Goal: Transaction & Acquisition: Purchase product/service

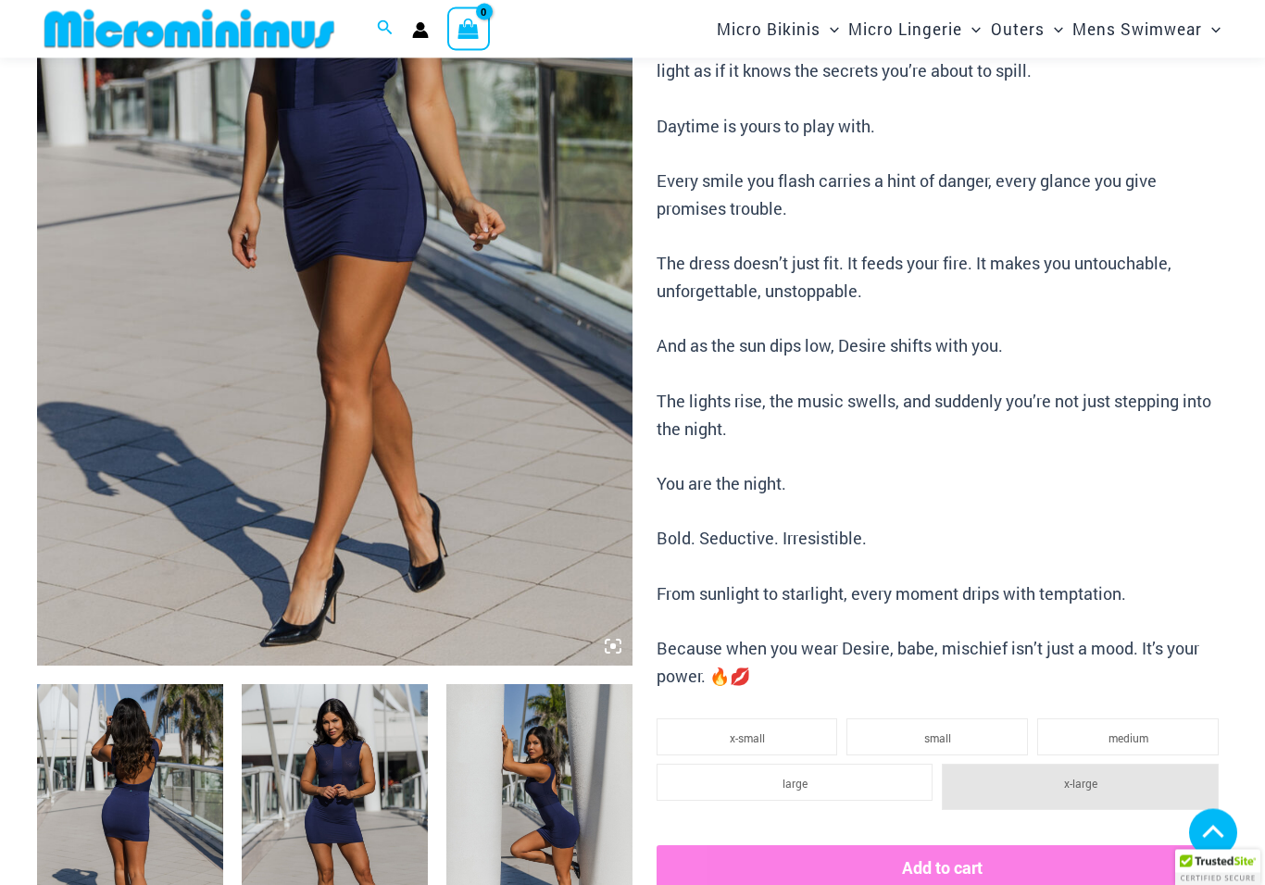
click at [857, 771] on li "large" at bounding box center [795, 783] width 277 height 37
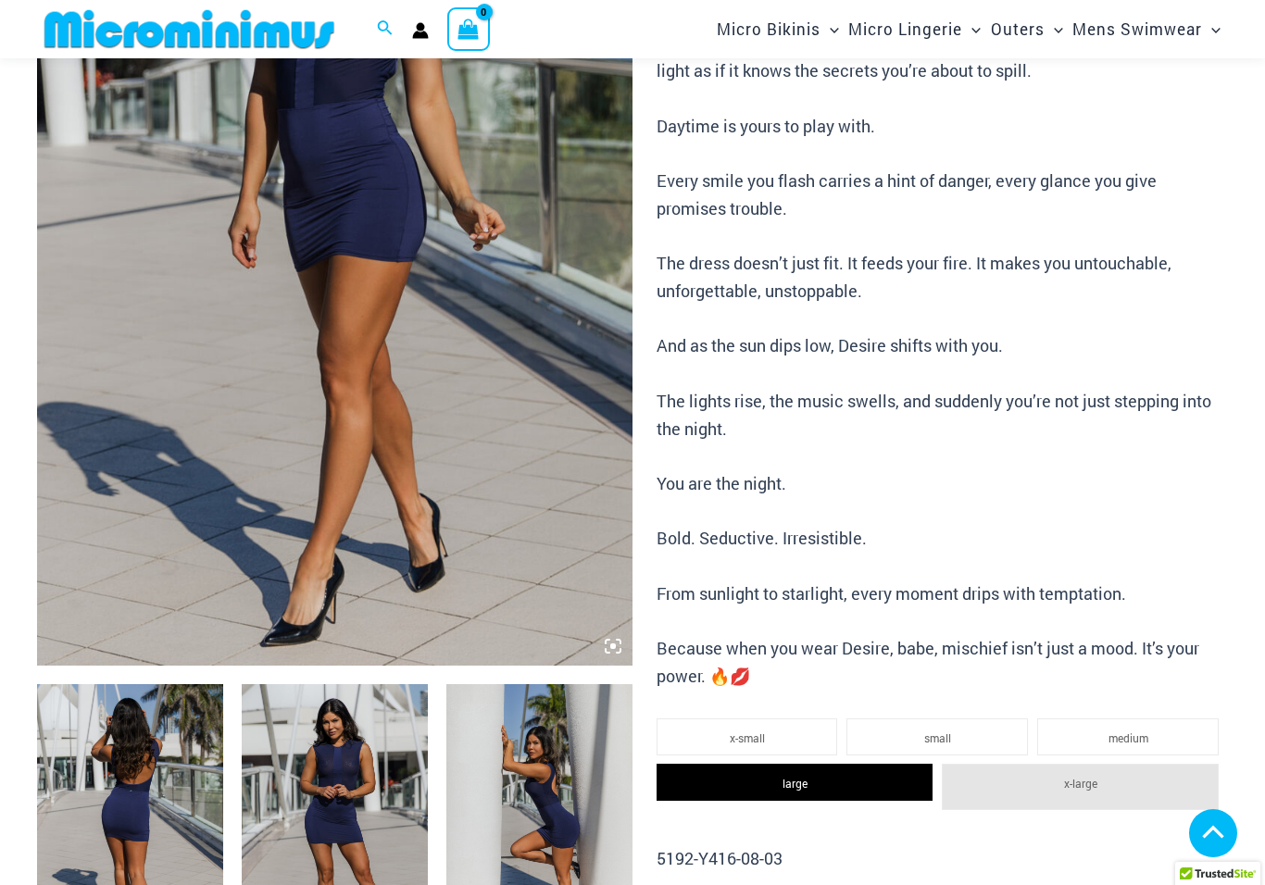
click at [1017, 775] on li "x-large" at bounding box center [1080, 787] width 277 height 46
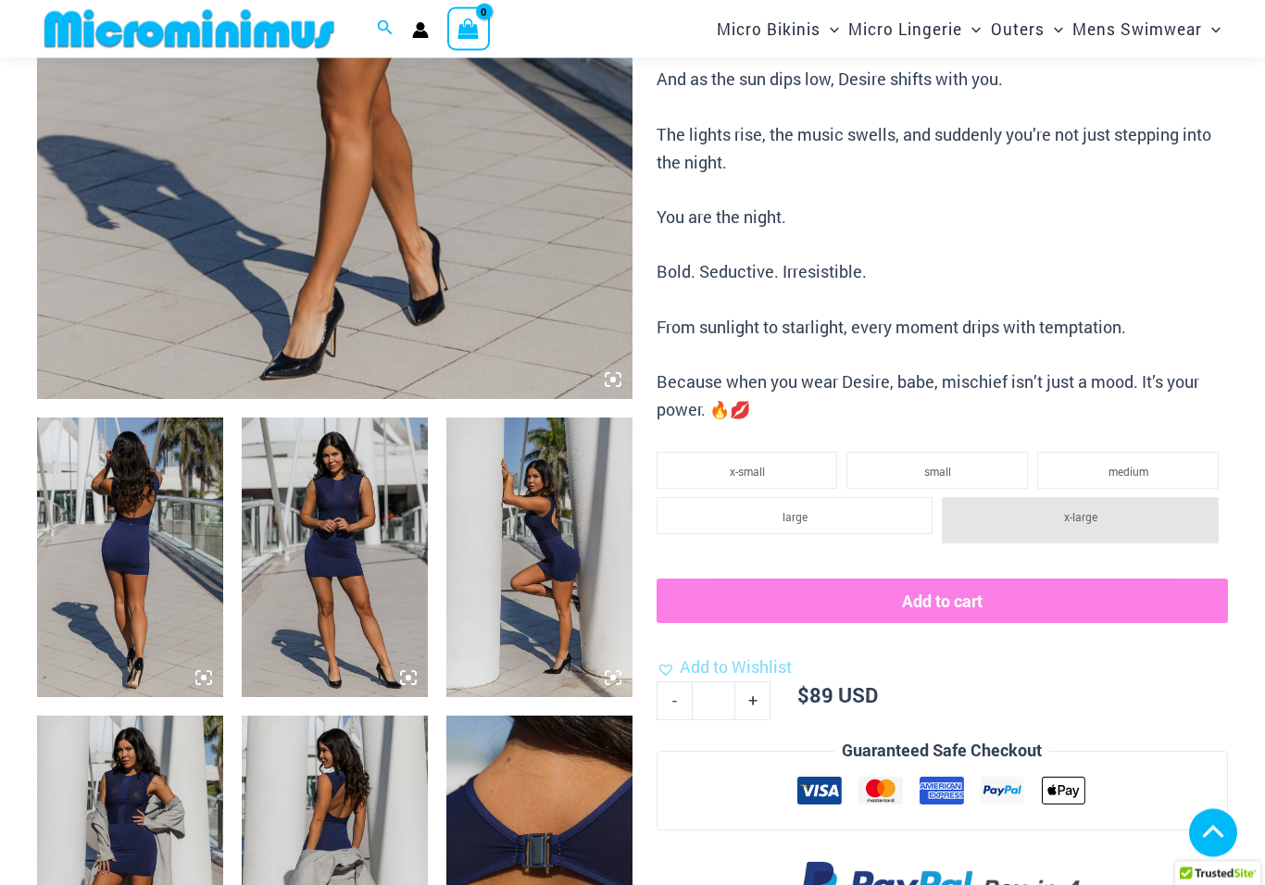
scroll to position [633, 0]
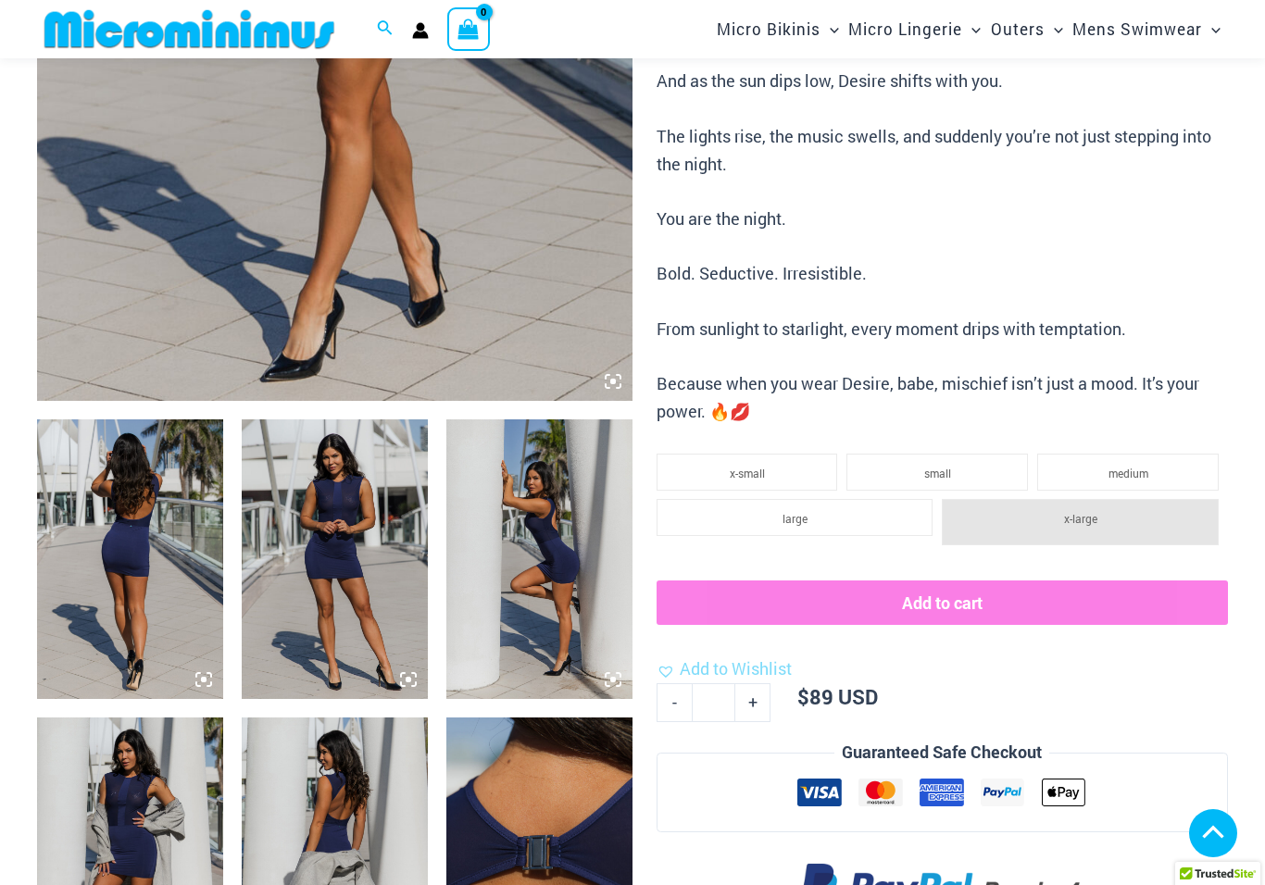
click at [823, 510] on li "large" at bounding box center [795, 517] width 277 height 37
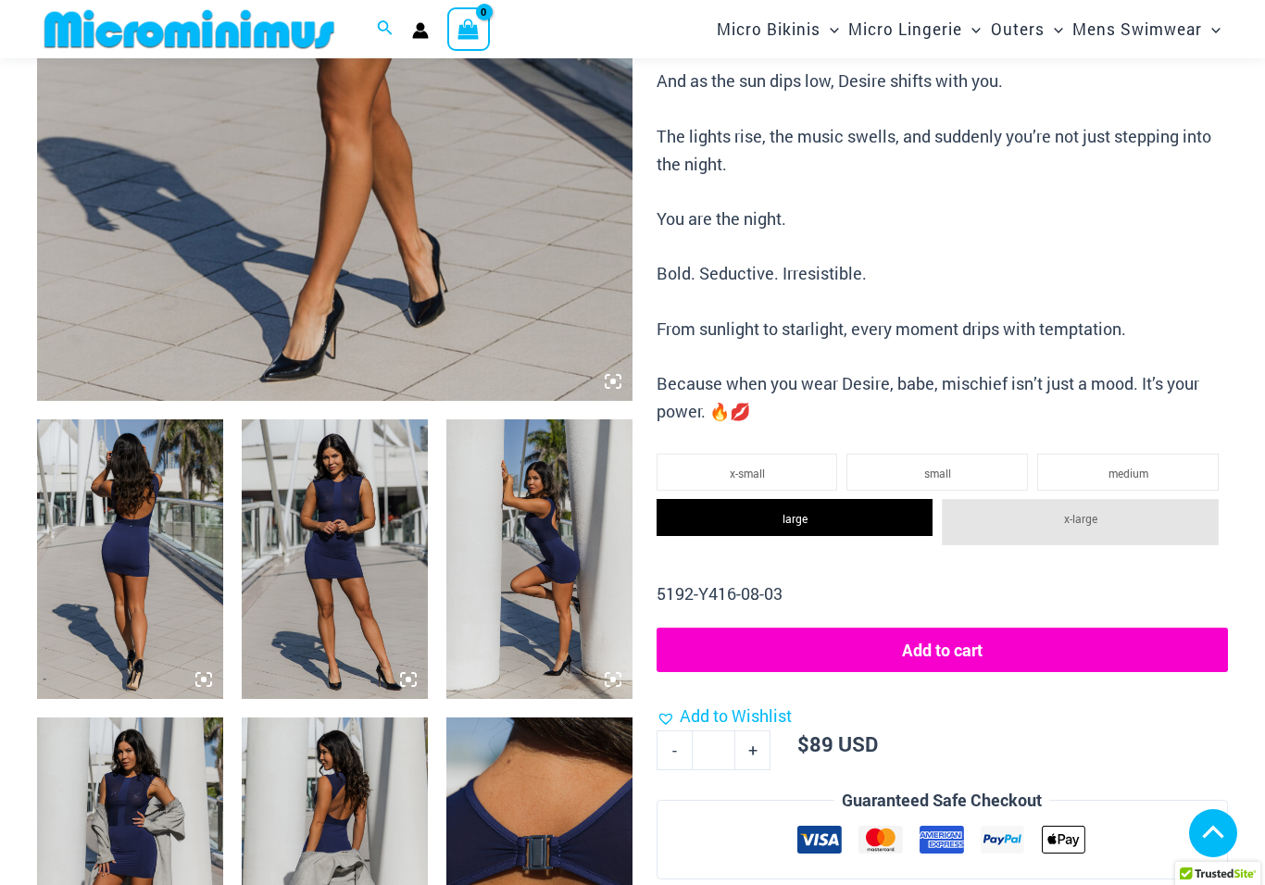
click at [1155, 454] on li "medium" at bounding box center [1127, 472] width 181 height 37
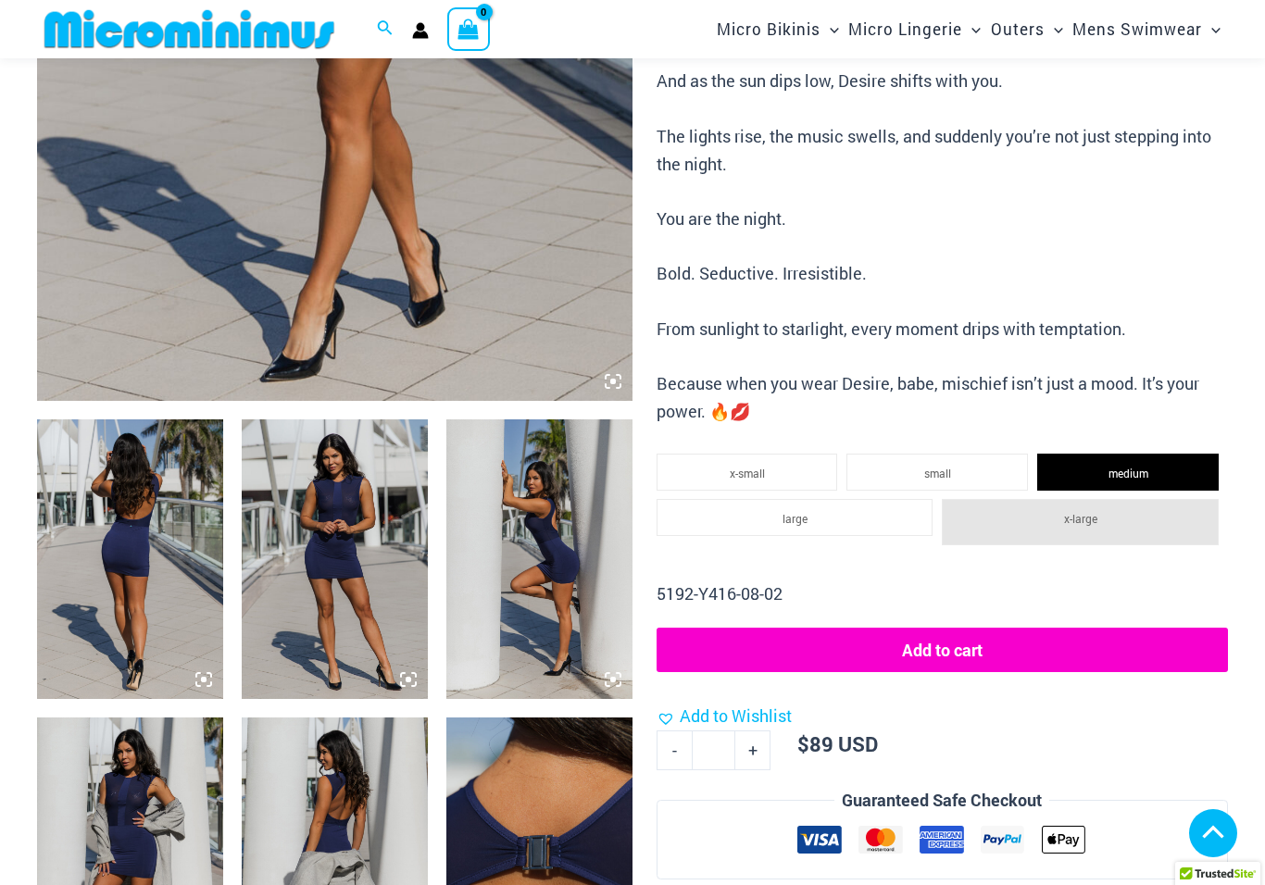
click at [947, 466] on span "small" at bounding box center [937, 473] width 27 height 15
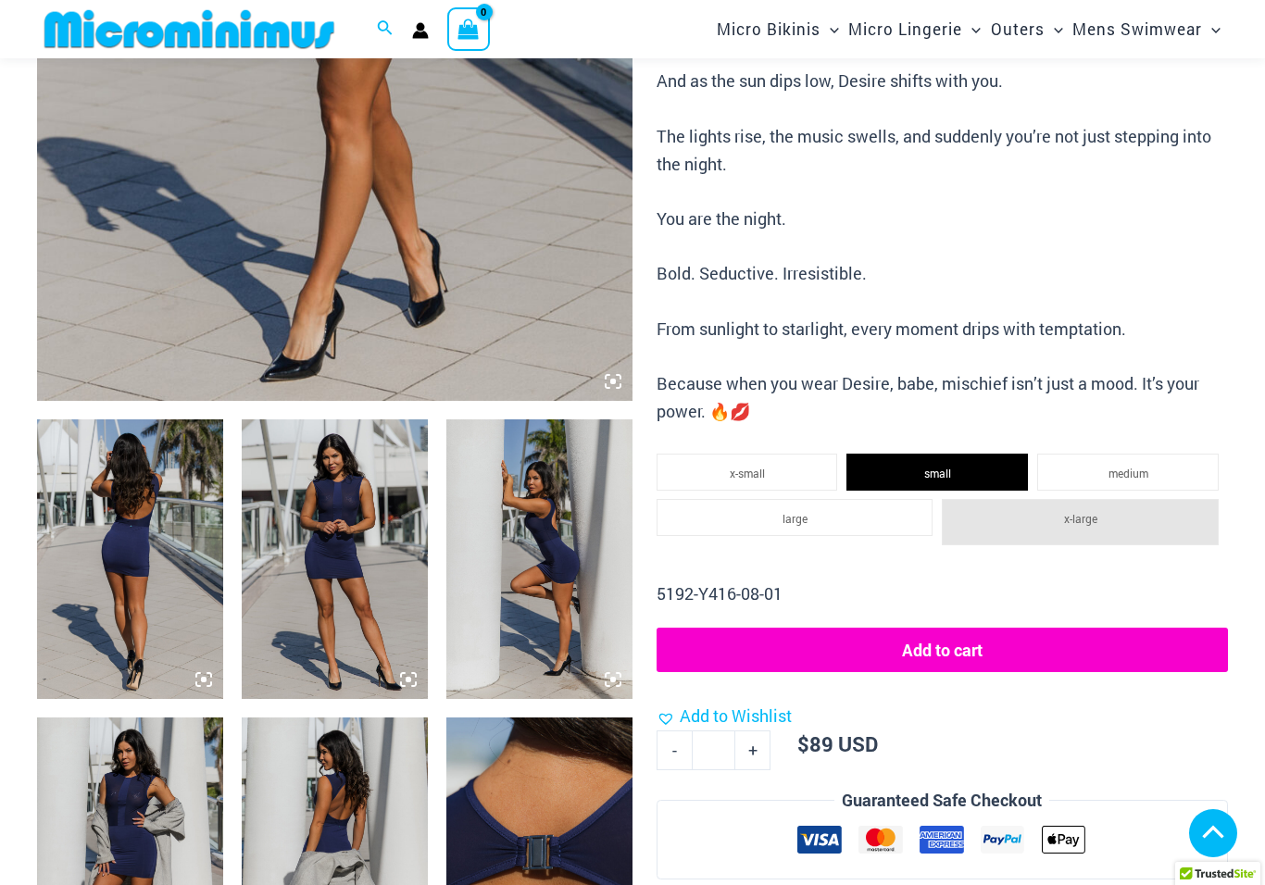
click at [765, 454] on li "x-small" at bounding box center [747, 472] width 181 height 37
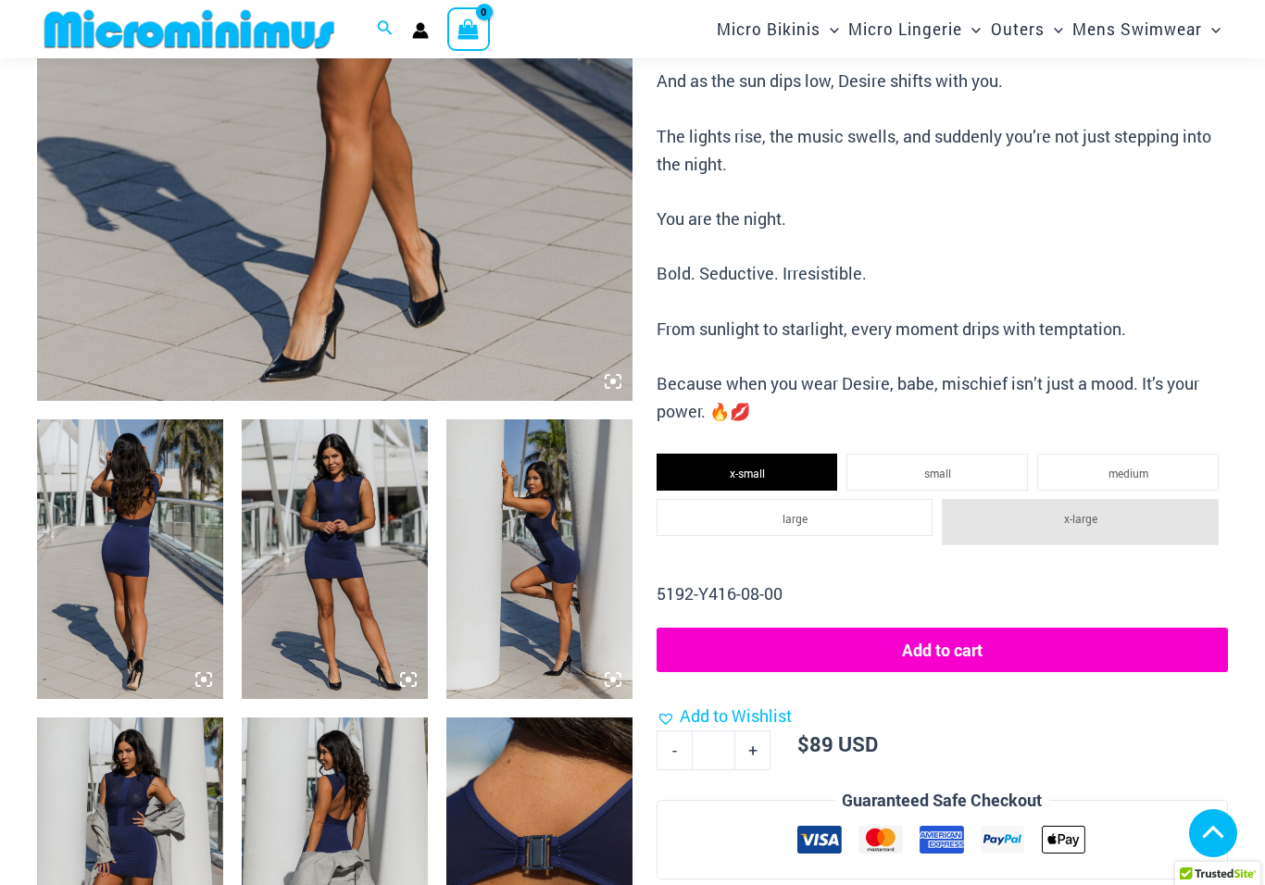
click at [840, 499] on li "large" at bounding box center [795, 517] width 277 height 37
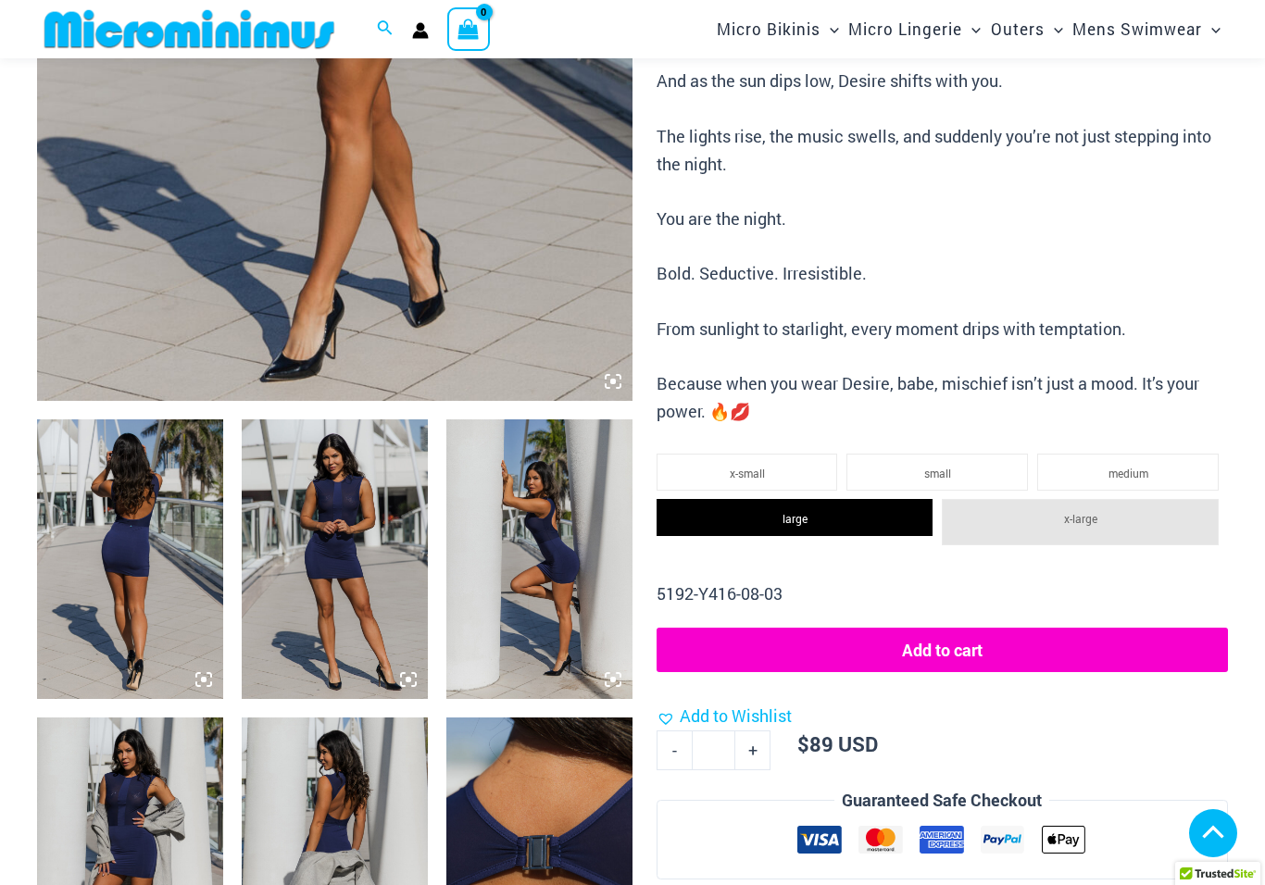
click at [1091, 511] on span "x-large" at bounding box center [1080, 518] width 33 height 15
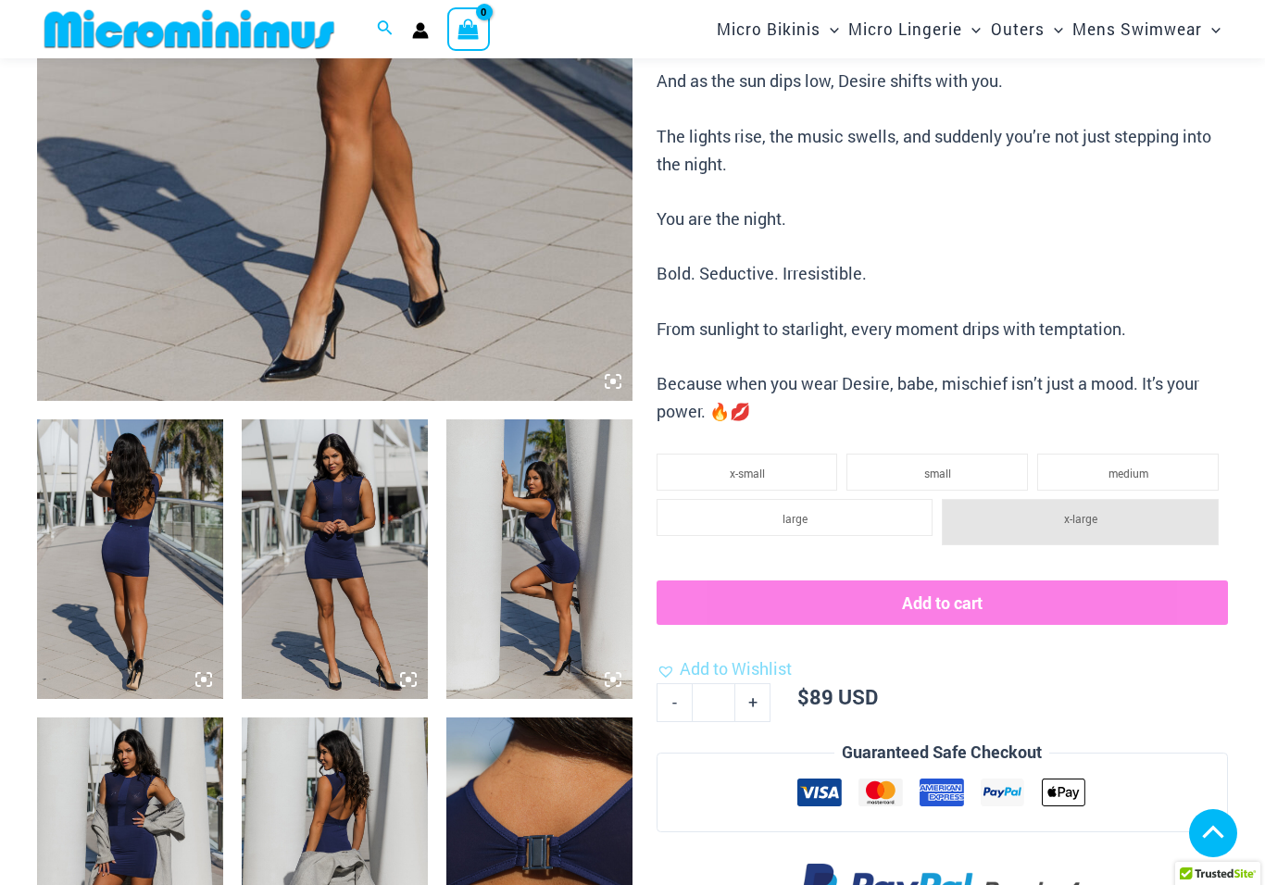
click at [1094, 512] on li "x-large" at bounding box center [1080, 522] width 277 height 46
click at [1092, 511] on span "x-large" at bounding box center [1080, 518] width 33 height 15
click at [1091, 511] on span "x-large" at bounding box center [1080, 518] width 33 height 15
click at [857, 499] on li "large" at bounding box center [795, 517] width 277 height 37
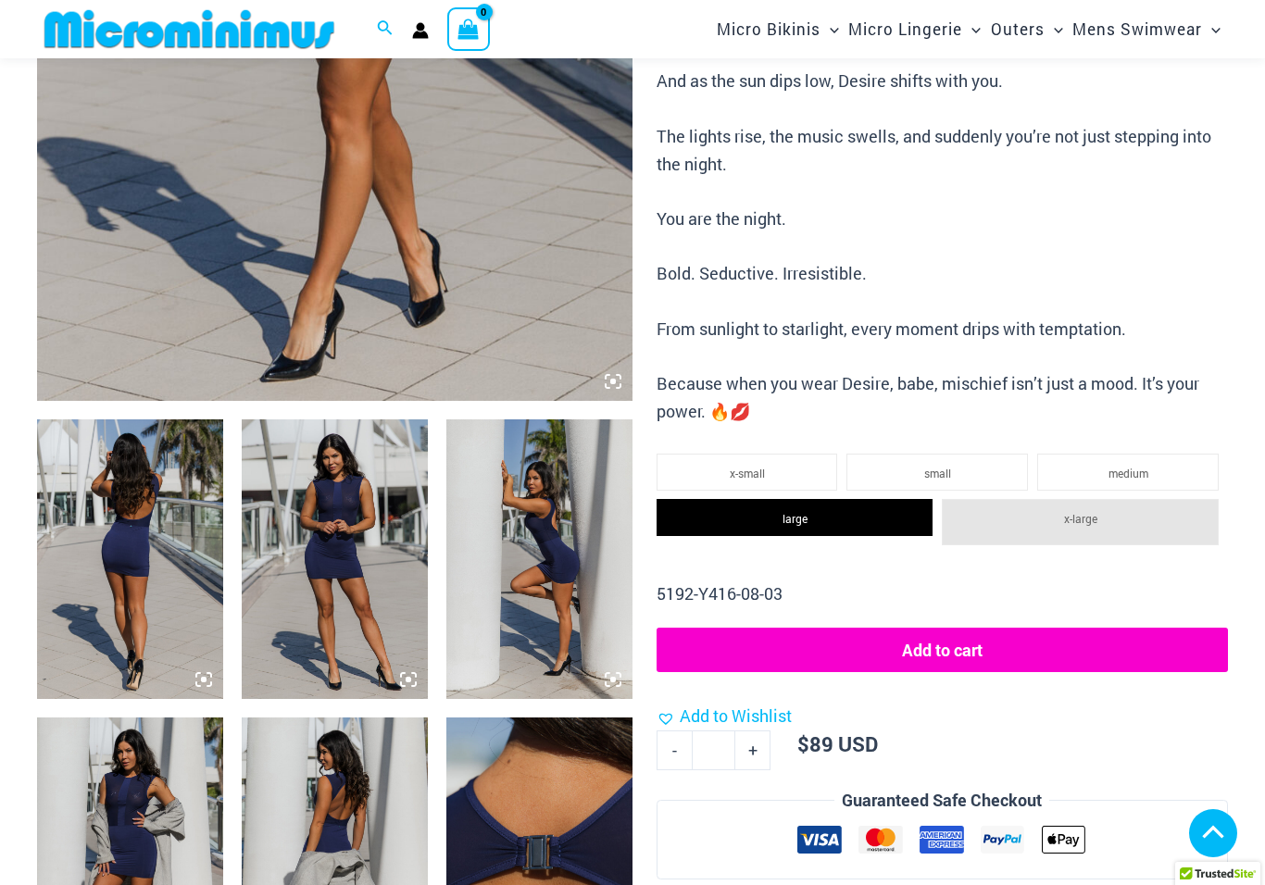
click at [1095, 511] on span "x-large" at bounding box center [1080, 518] width 33 height 15
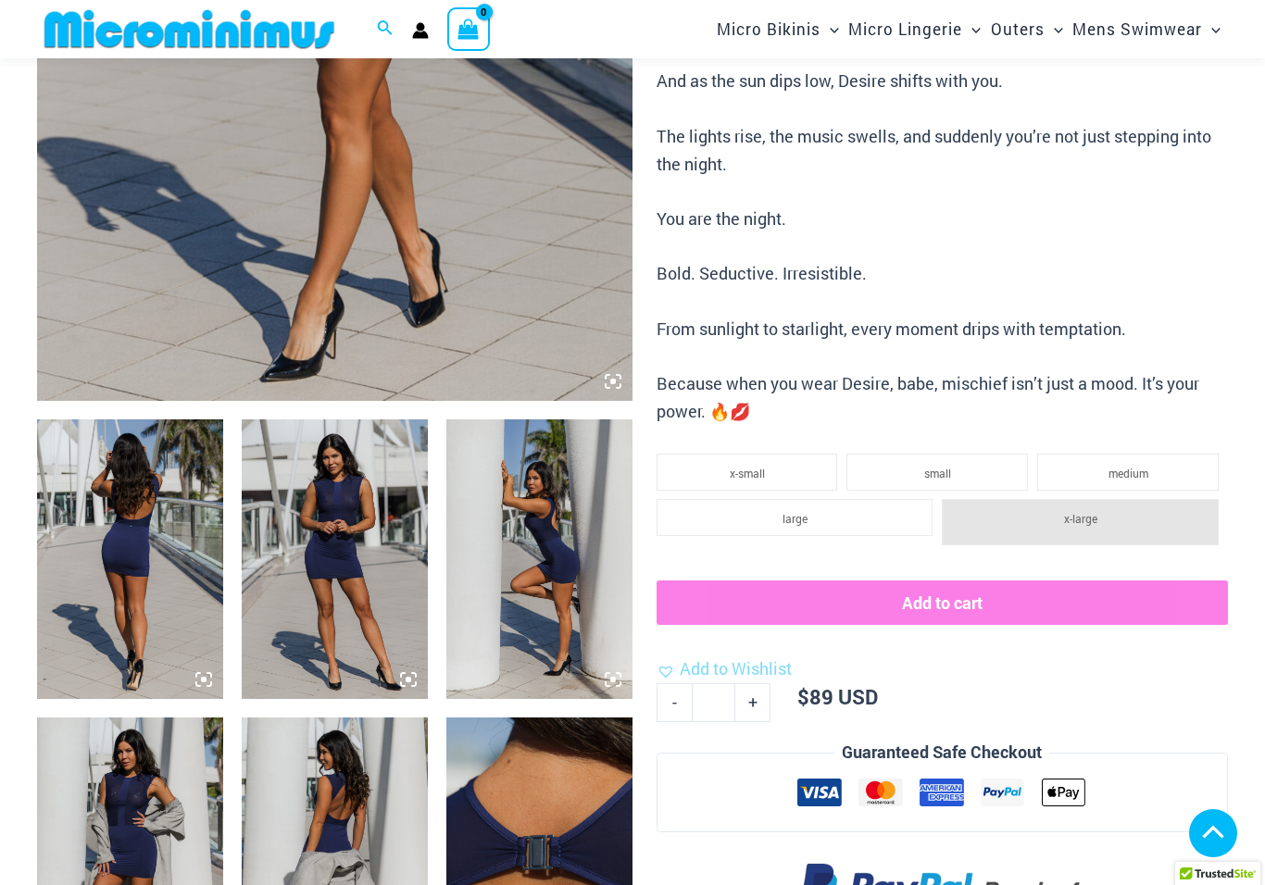
click at [855, 505] on li "large" at bounding box center [795, 517] width 277 height 37
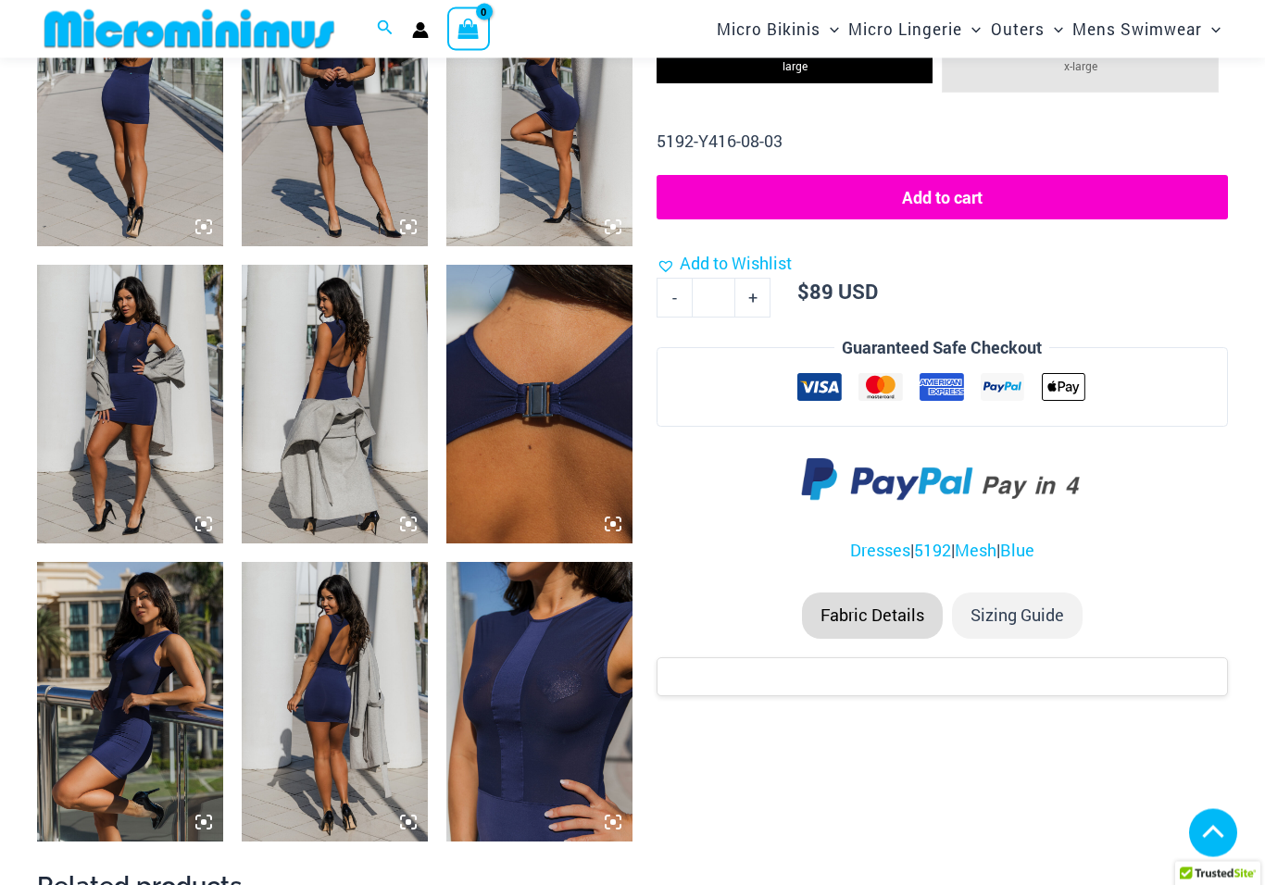
scroll to position [1084, 0]
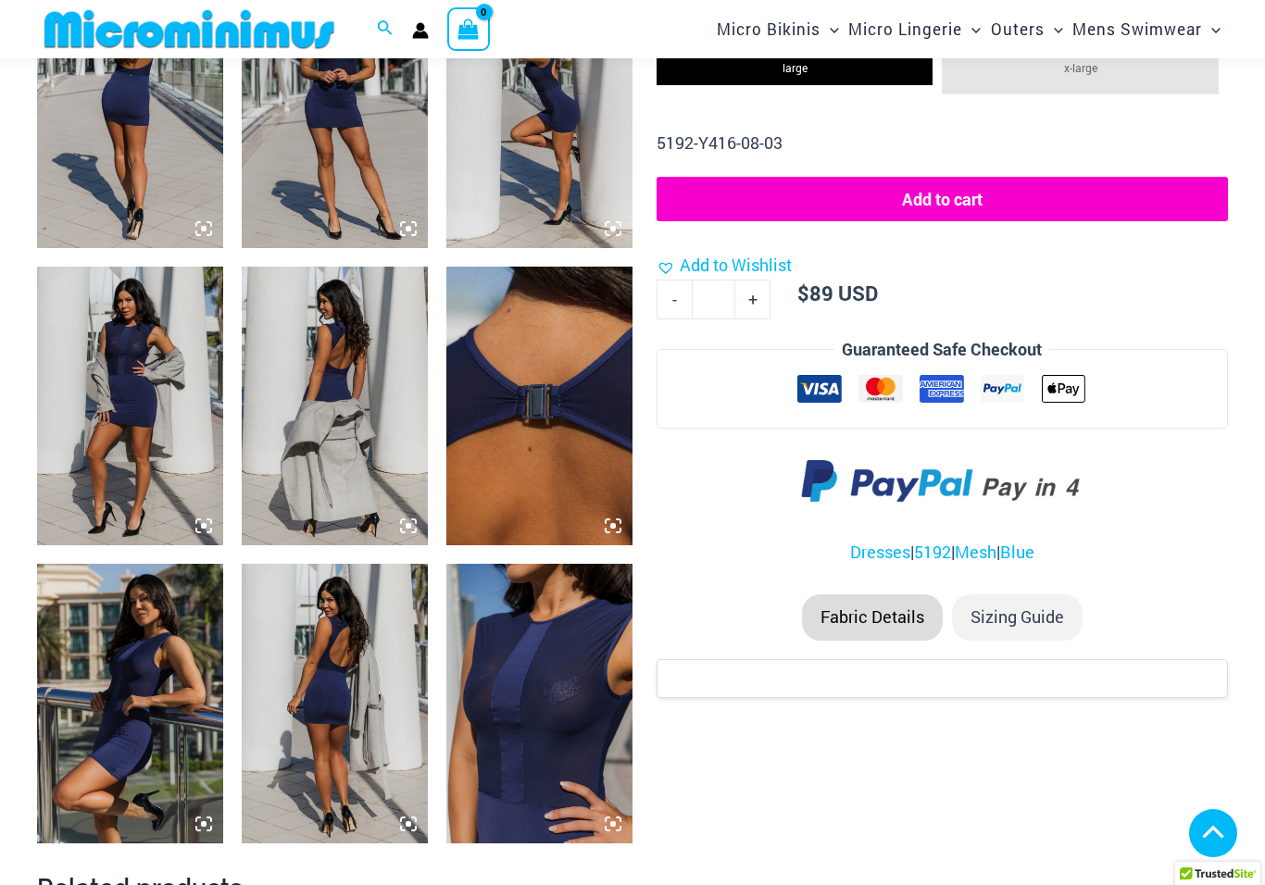
click at [115, 743] on img at bounding box center [130, 703] width 186 height 279
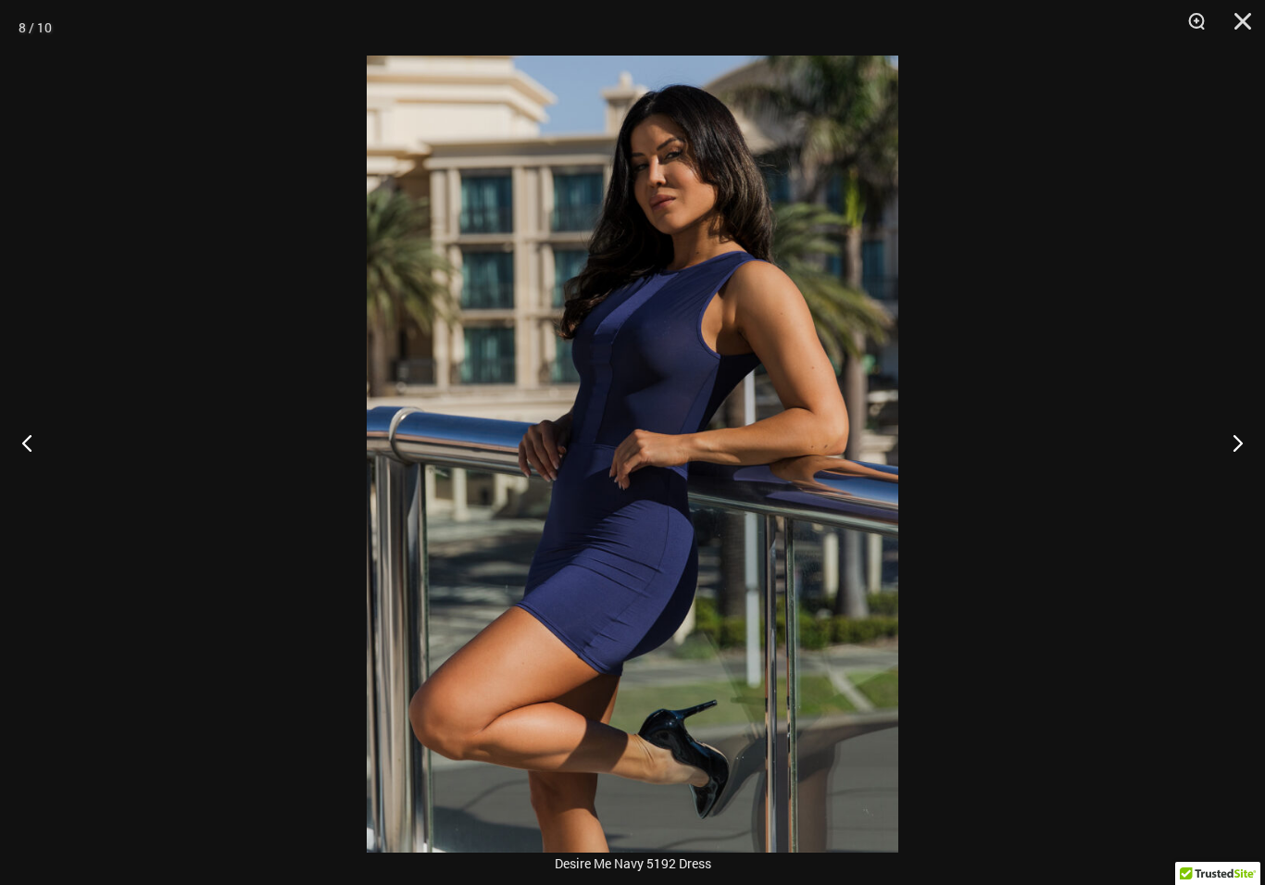
click at [1253, 452] on button "Next" at bounding box center [1229, 442] width 69 height 93
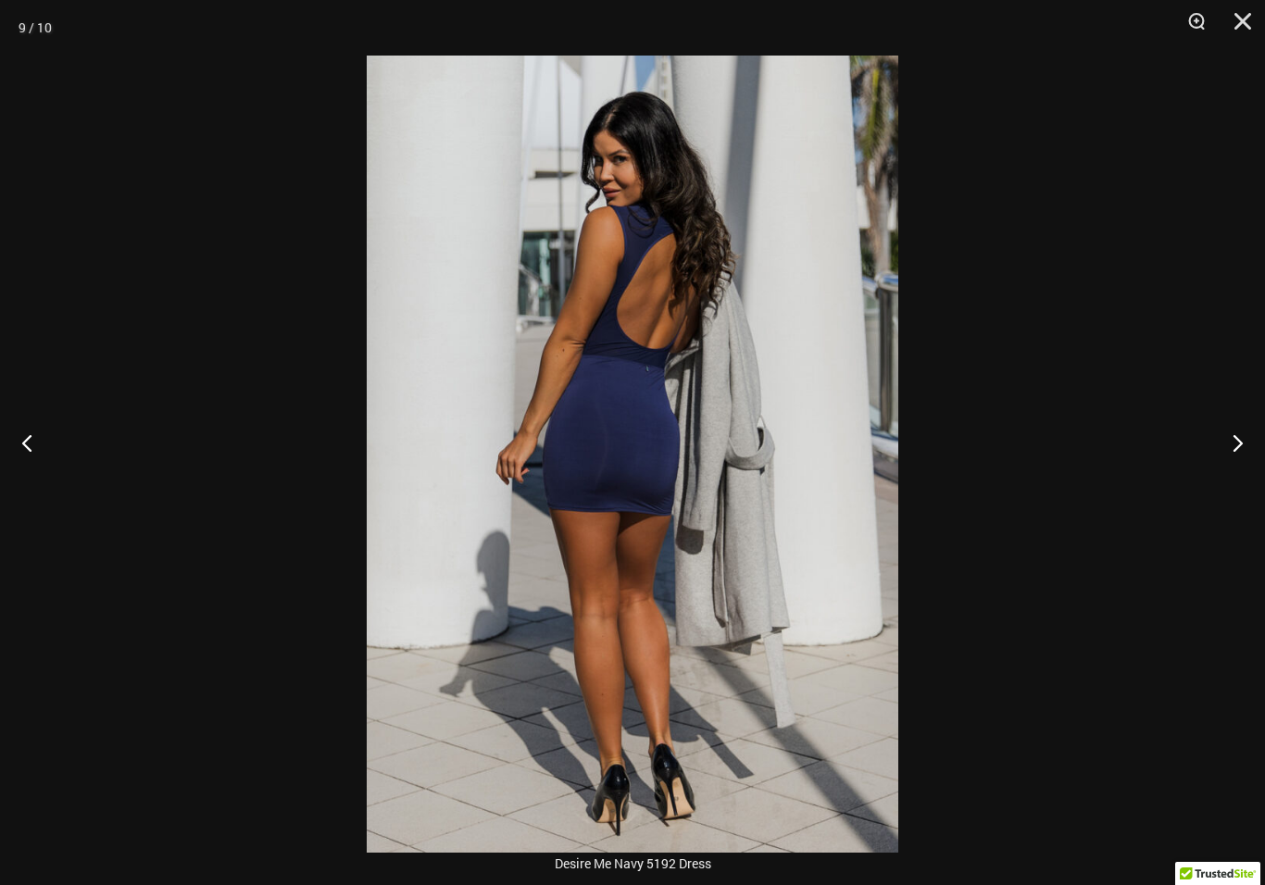
click at [1235, 457] on button "Next" at bounding box center [1229, 442] width 69 height 93
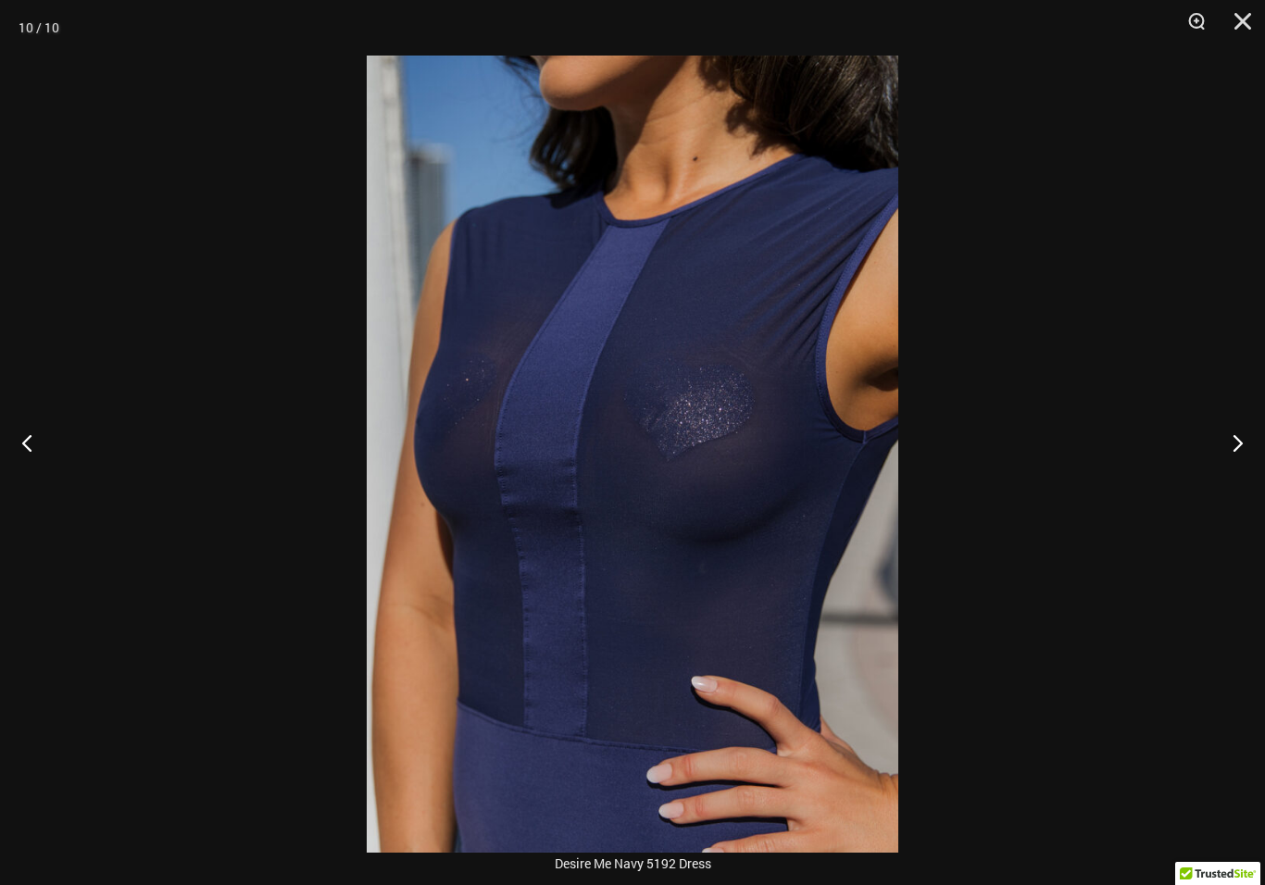
click at [1241, 448] on button "Next" at bounding box center [1229, 442] width 69 height 93
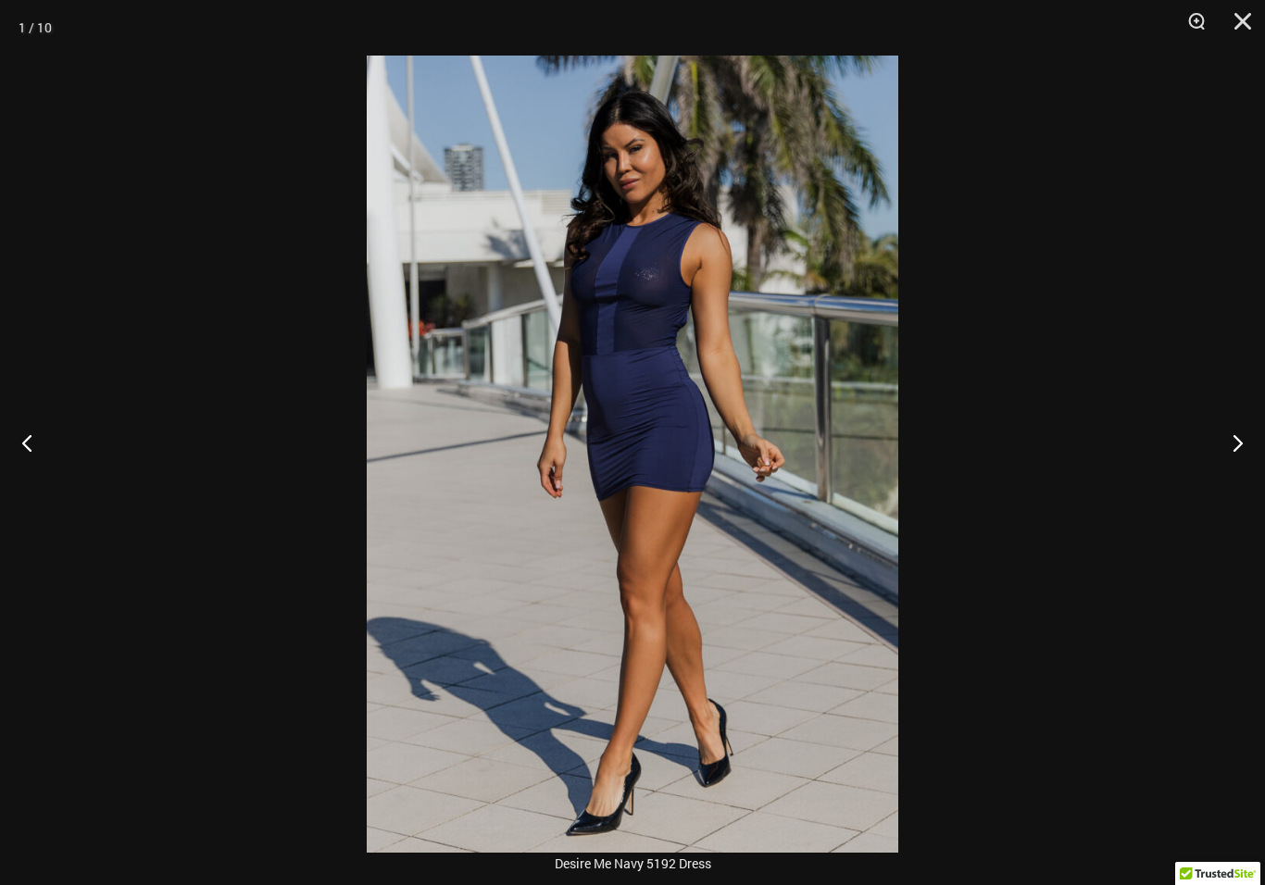
click at [1236, 452] on button "Next" at bounding box center [1229, 442] width 69 height 93
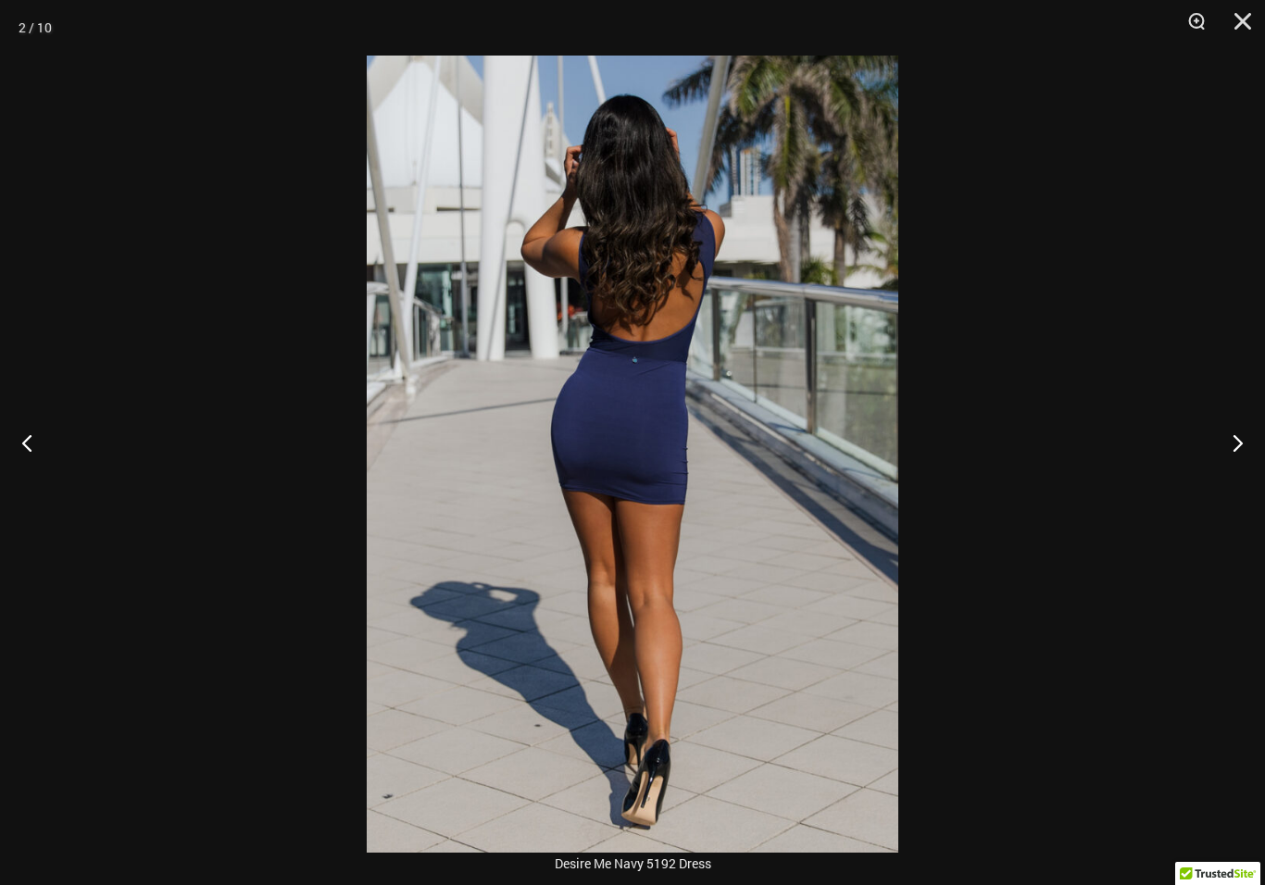
click at [1248, 457] on button "Next" at bounding box center [1229, 442] width 69 height 93
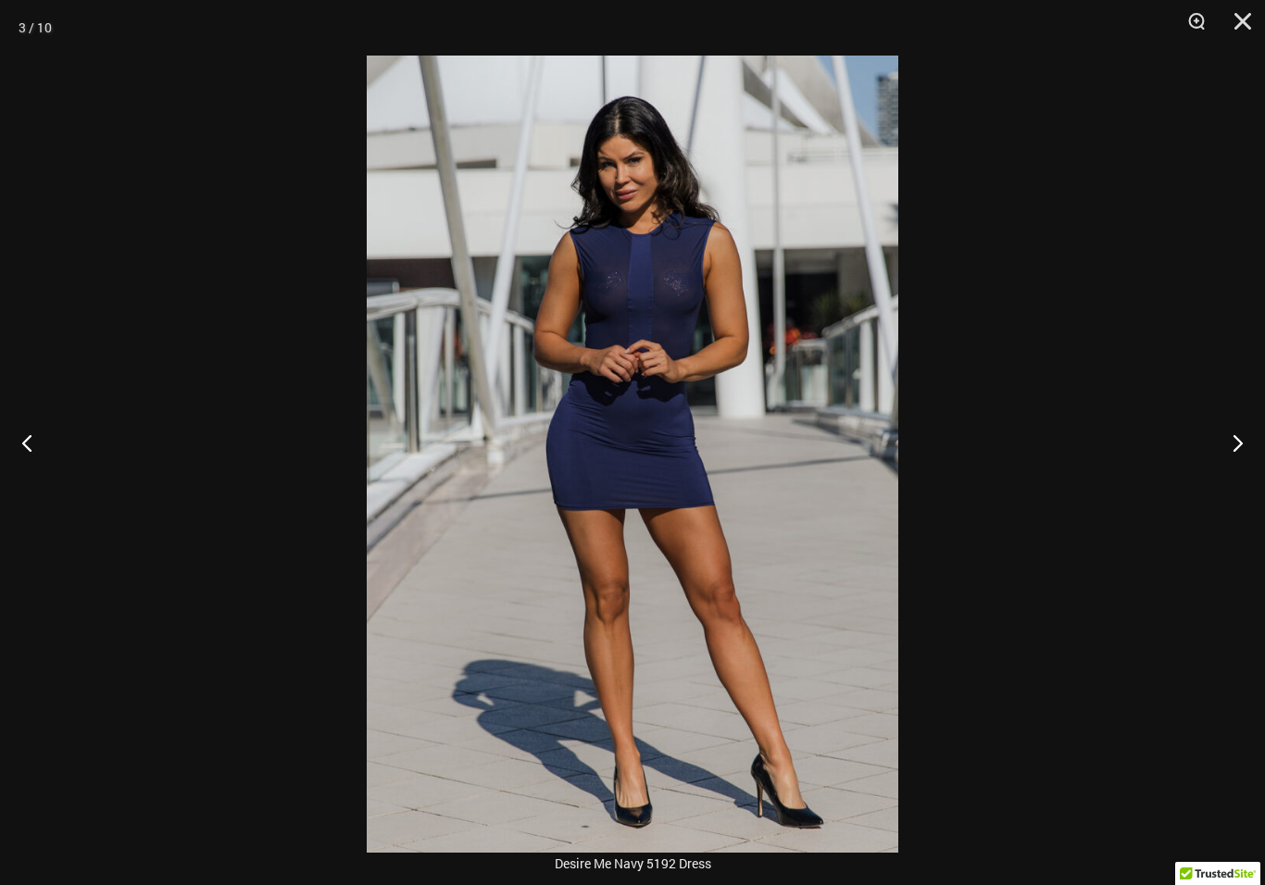
click at [1239, 468] on button "Next" at bounding box center [1229, 442] width 69 height 93
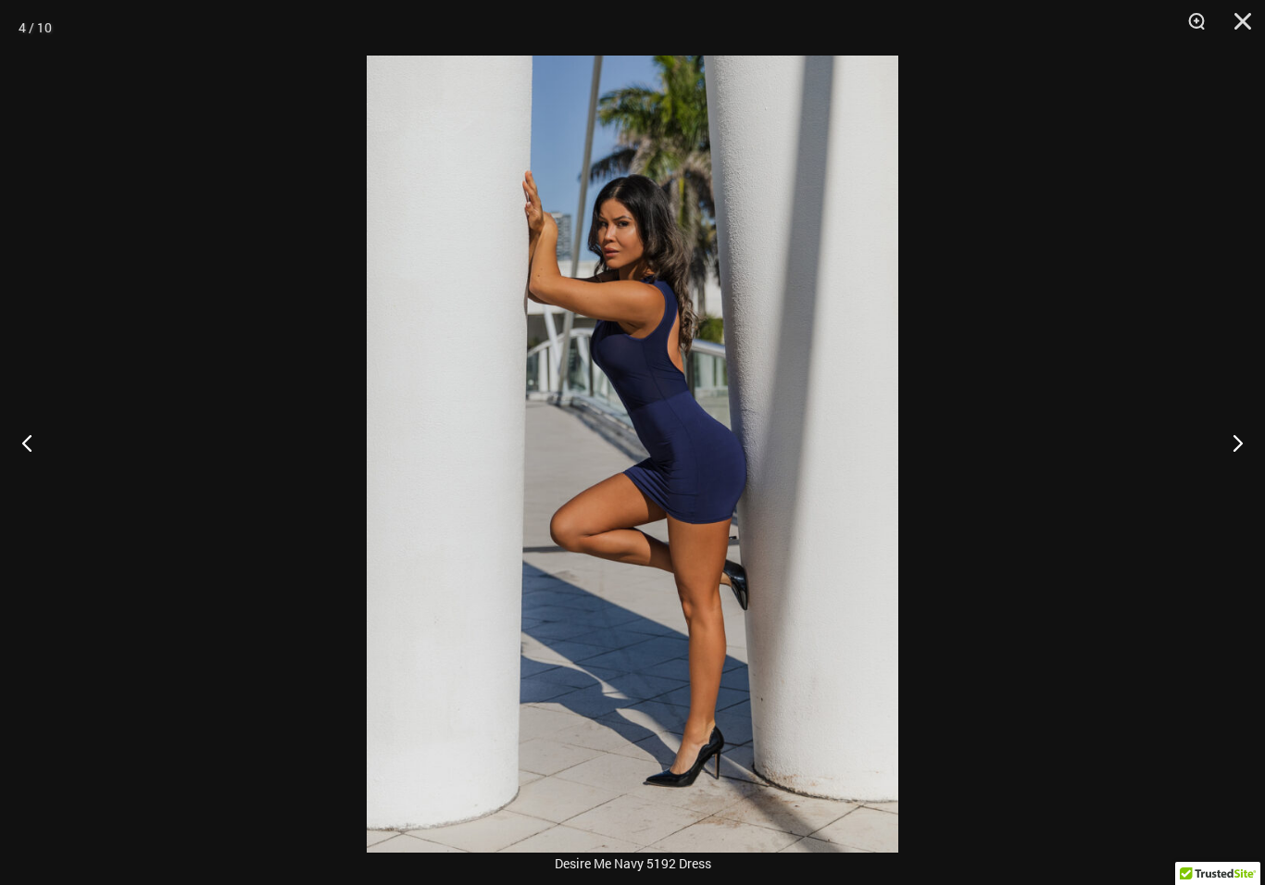
click at [1230, 476] on button "Next" at bounding box center [1229, 442] width 69 height 93
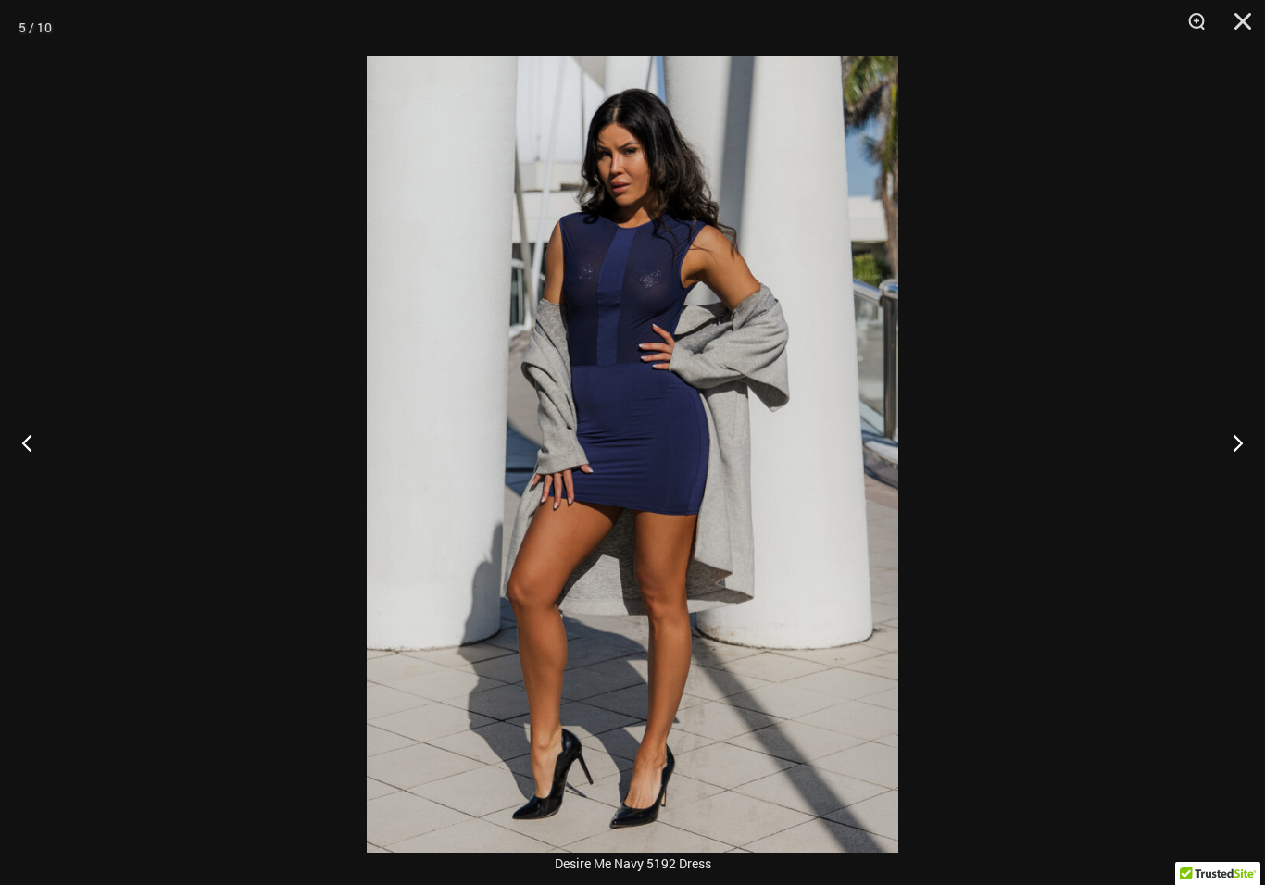
click at [1229, 476] on button "Next" at bounding box center [1229, 442] width 69 height 93
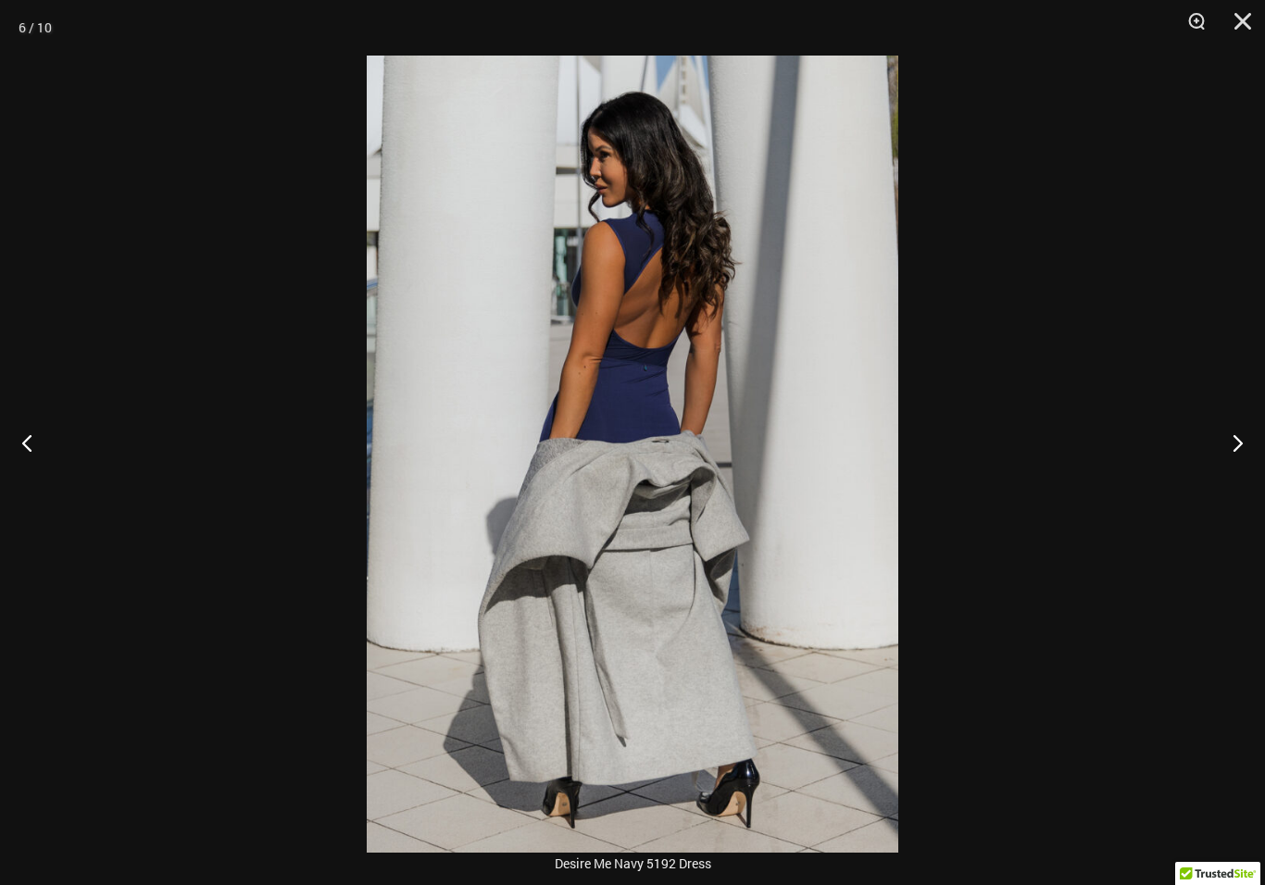
click at [1232, 476] on button "Next" at bounding box center [1229, 442] width 69 height 93
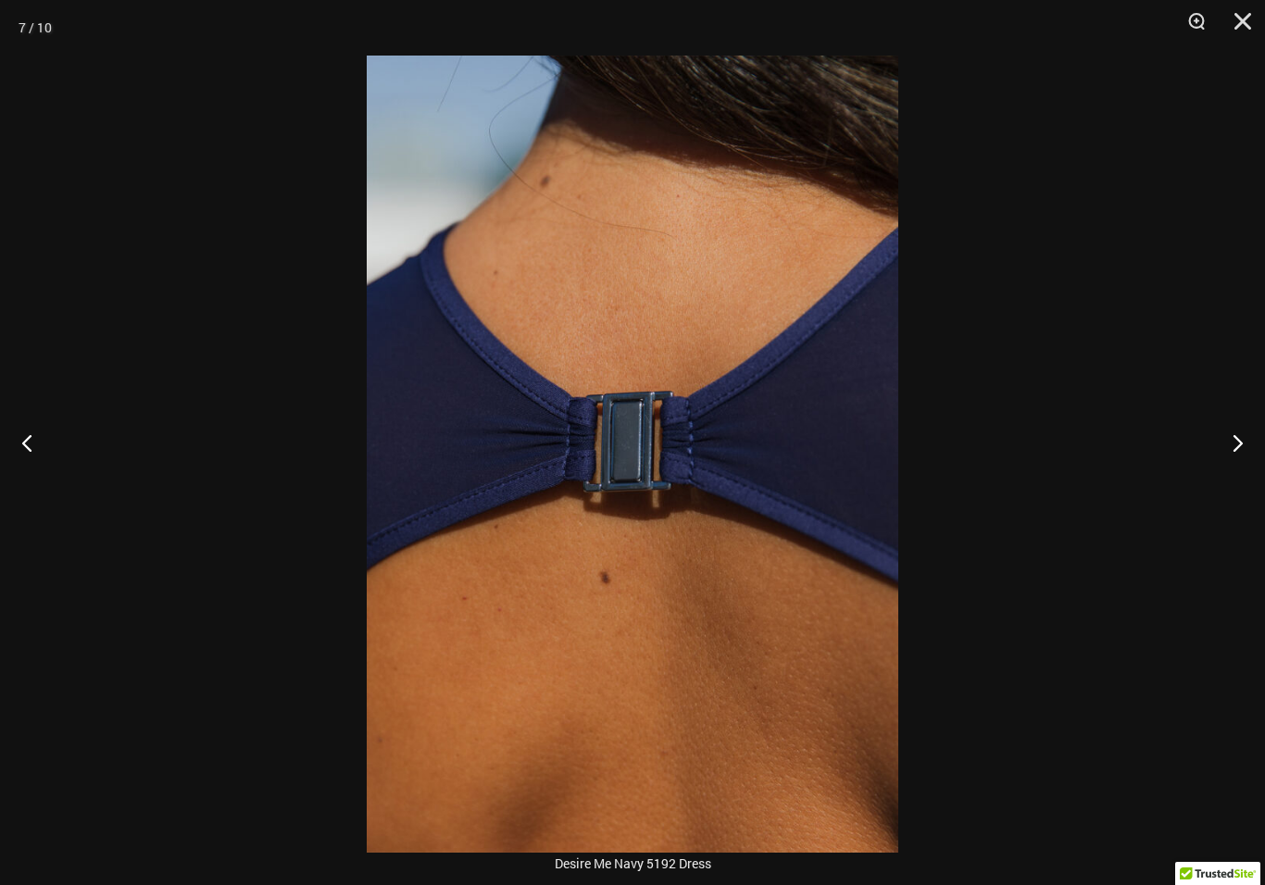
click at [1233, 470] on button "Next" at bounding box center [1229, 442] width 69 height 93
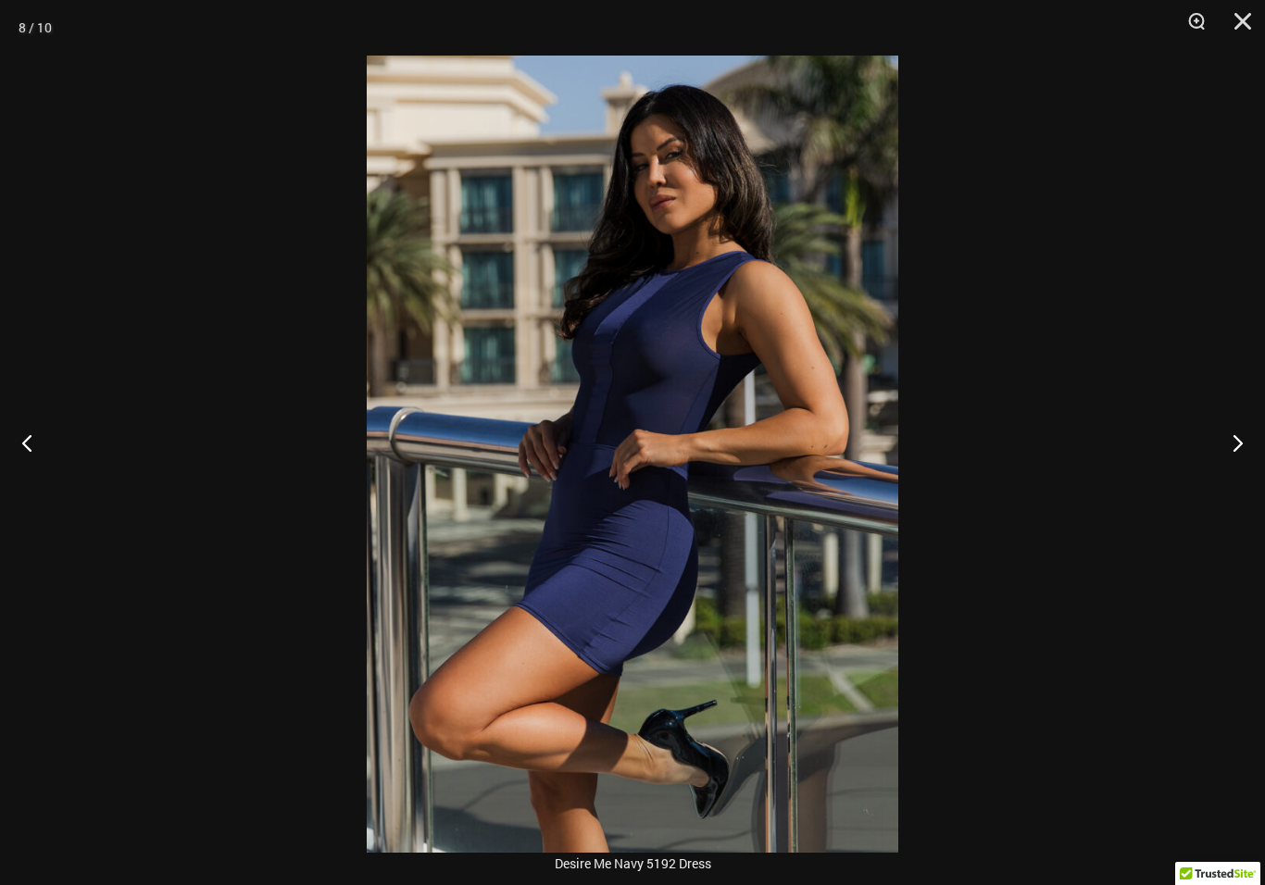
click at [1256, 15] on button "Close" at bounding box center [1236, 28] width 46 height 56
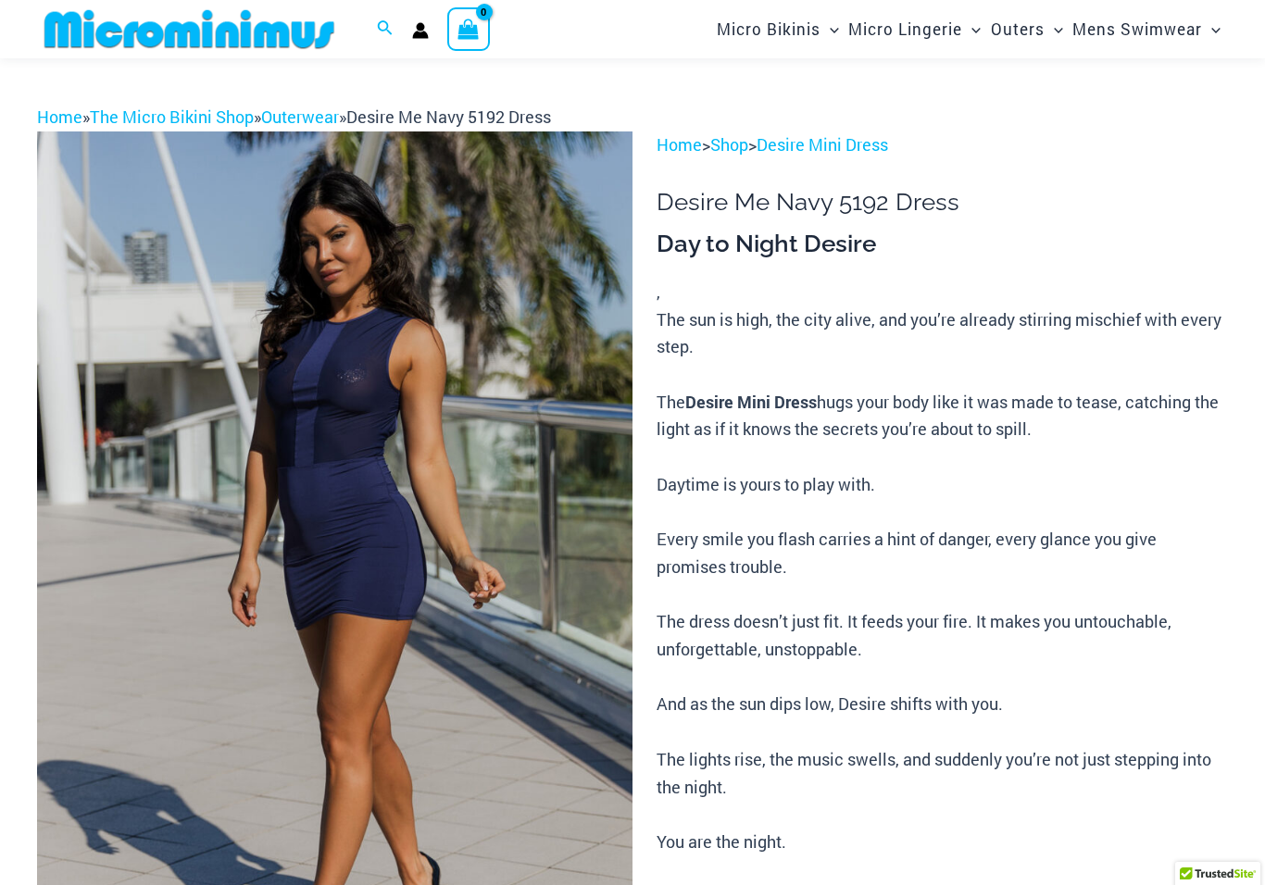
scroll to position [14, 0]
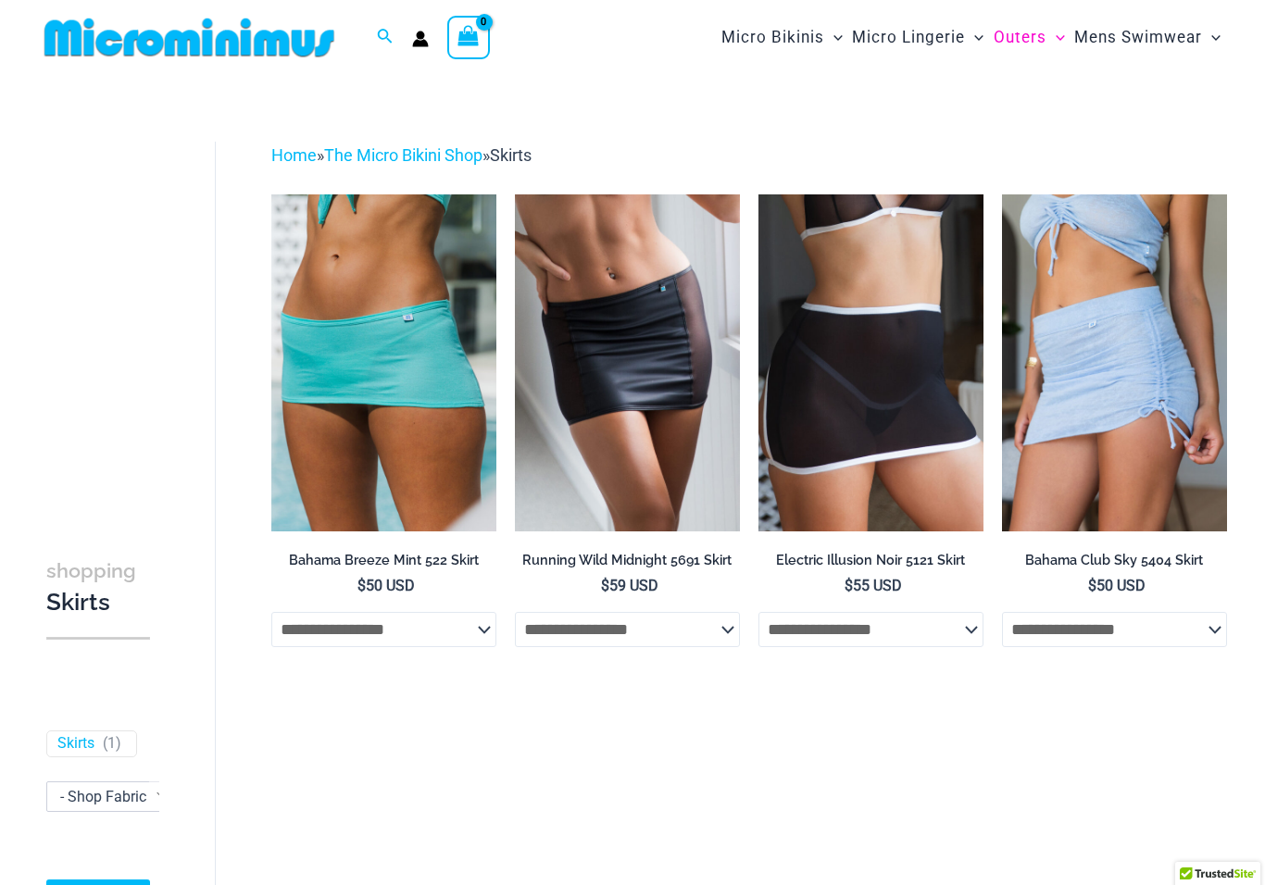
click at [515, 194] on img at bounding box center [515, 194] width 0 height 0
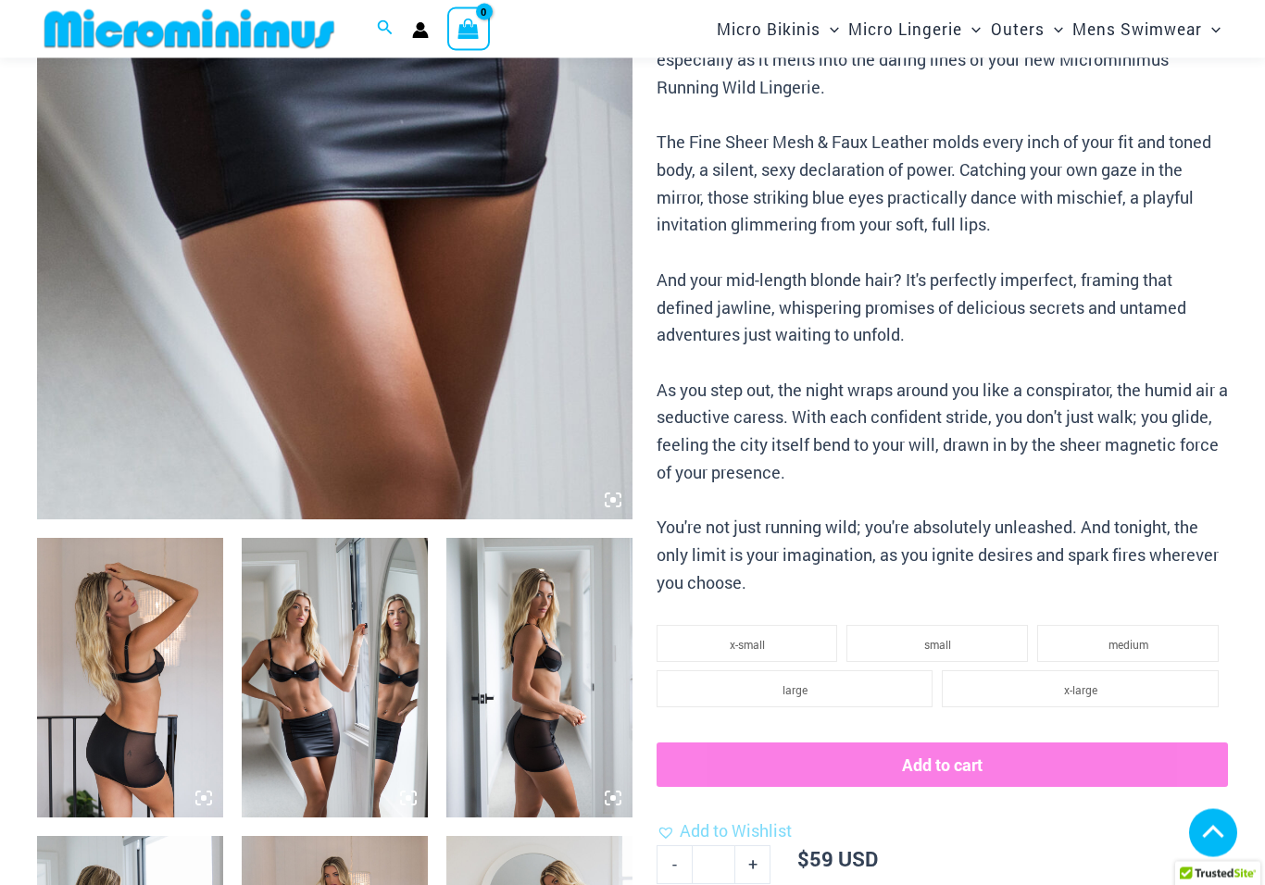
click at [1117, 675] on li "x-large" at bounding box center [1080, 689] width 277 height 37
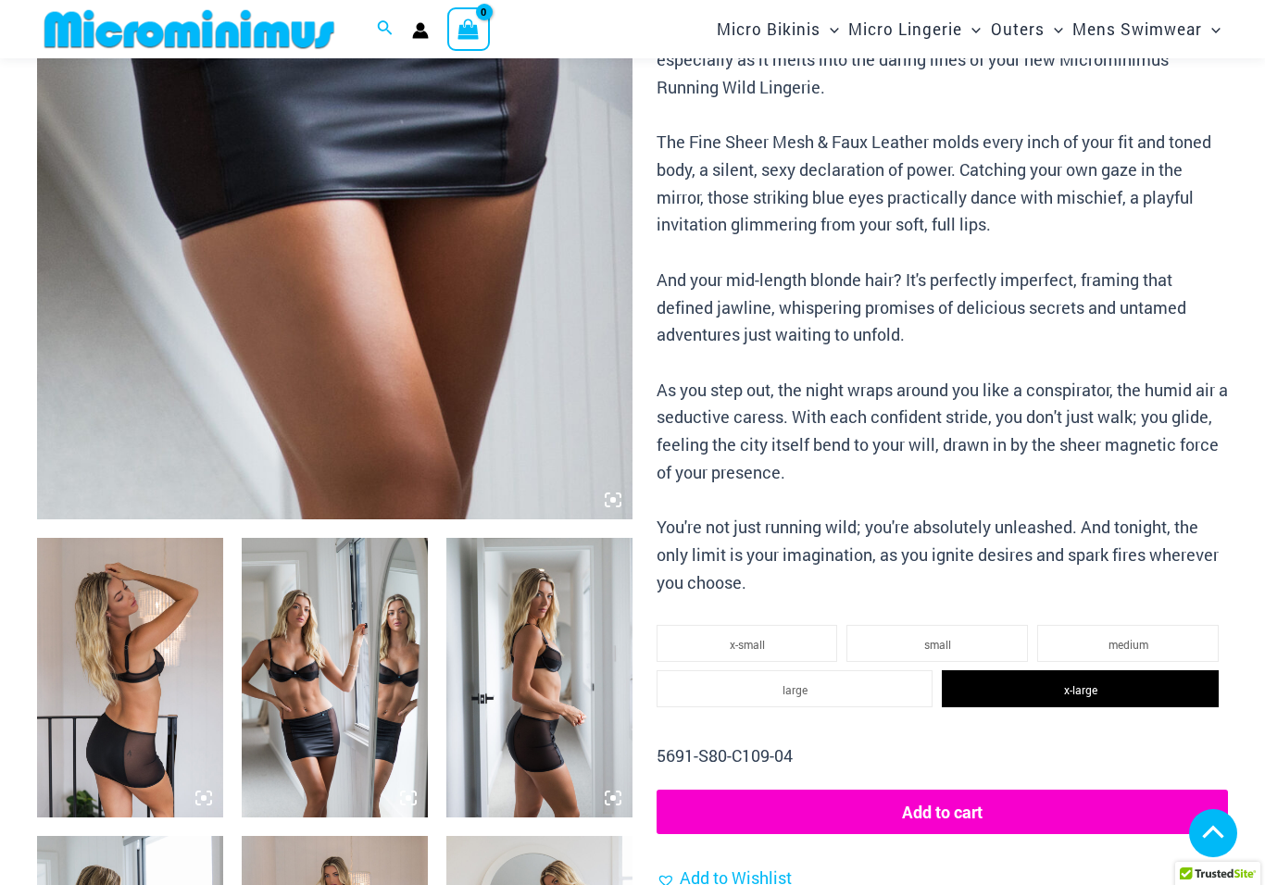
click at [107, 726] on img at bounding box center [130, 677] width 186 height 279
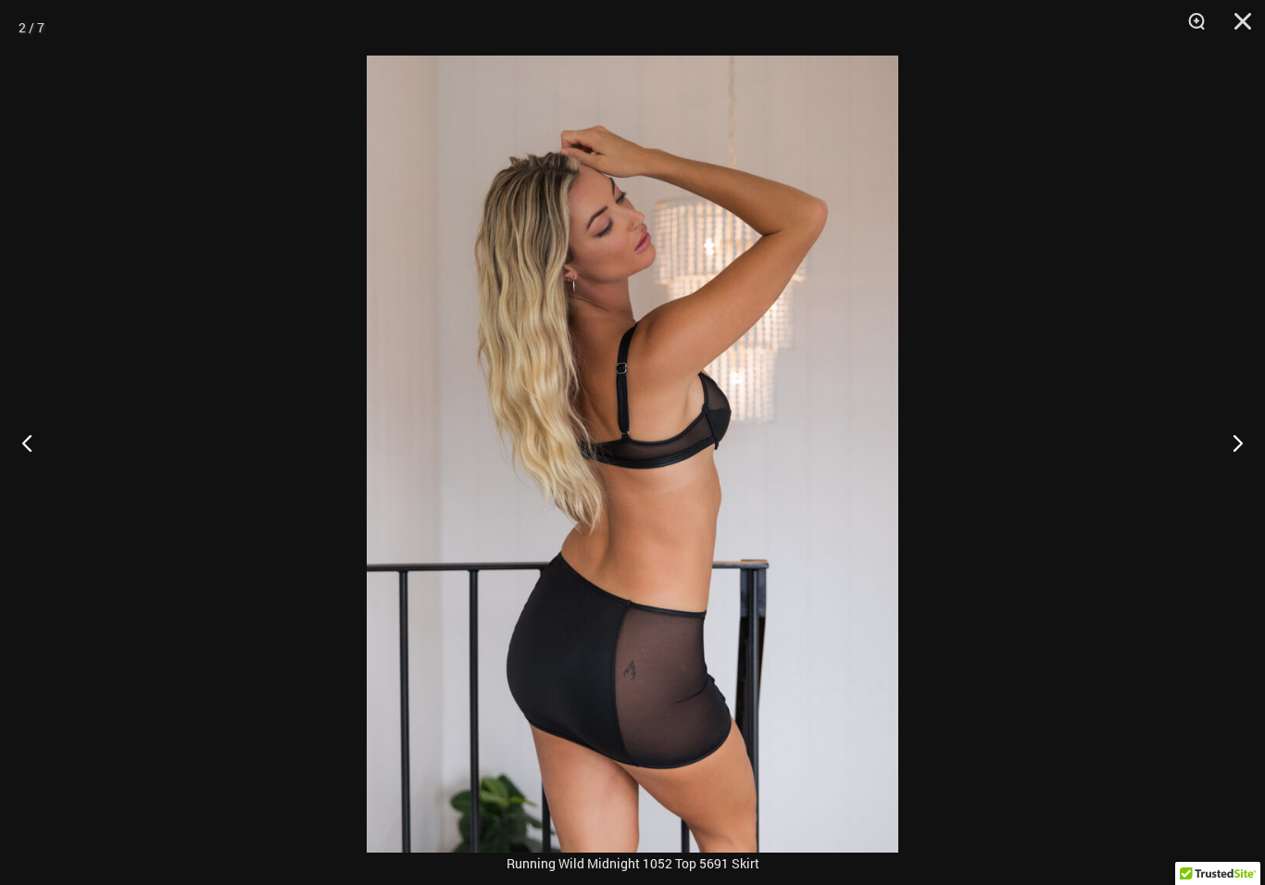
click at [1235, 459] on button "Next" at bounding box center [1229, 442] width 69 height 93
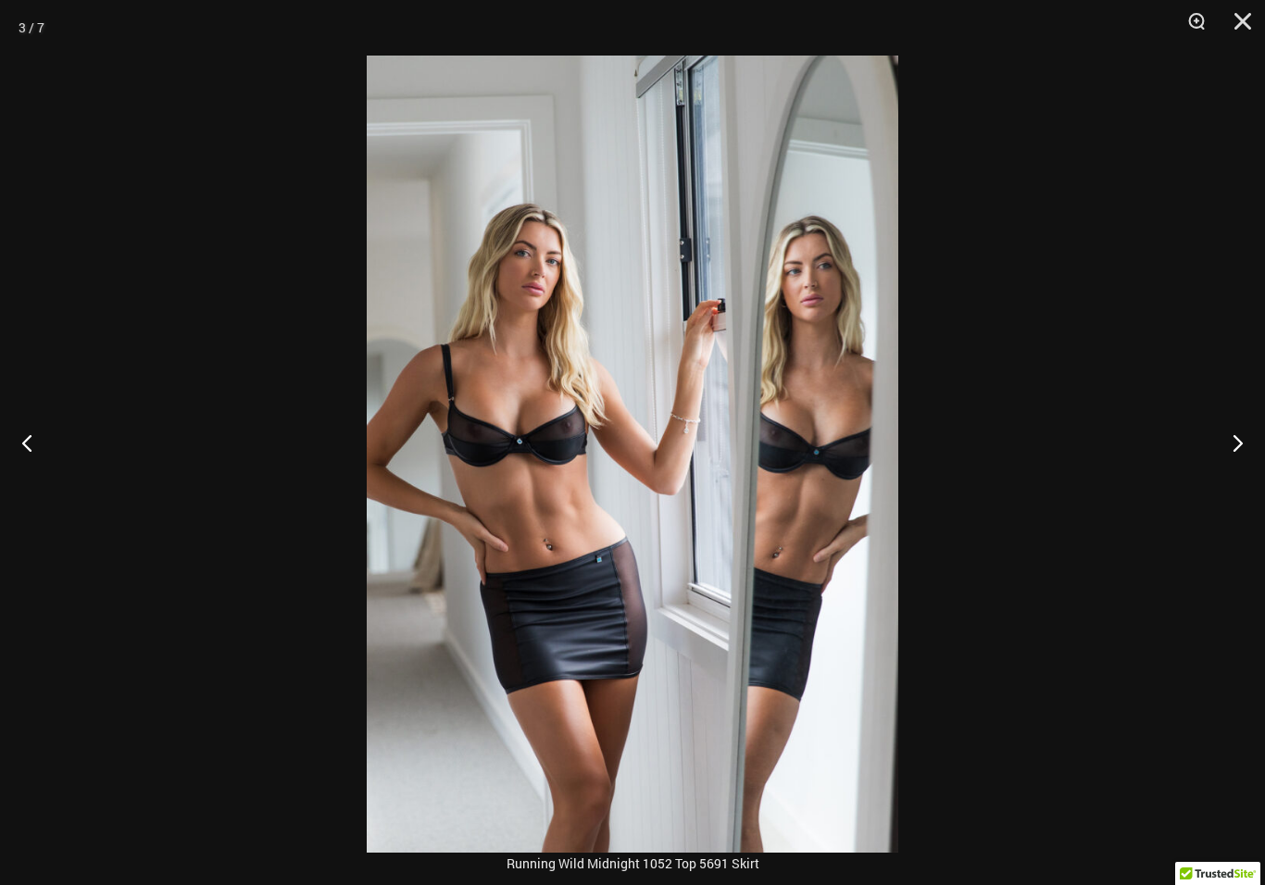
click at [1249, 461] on button "Next" at bounding box center [1229, 442] width 69 height 93
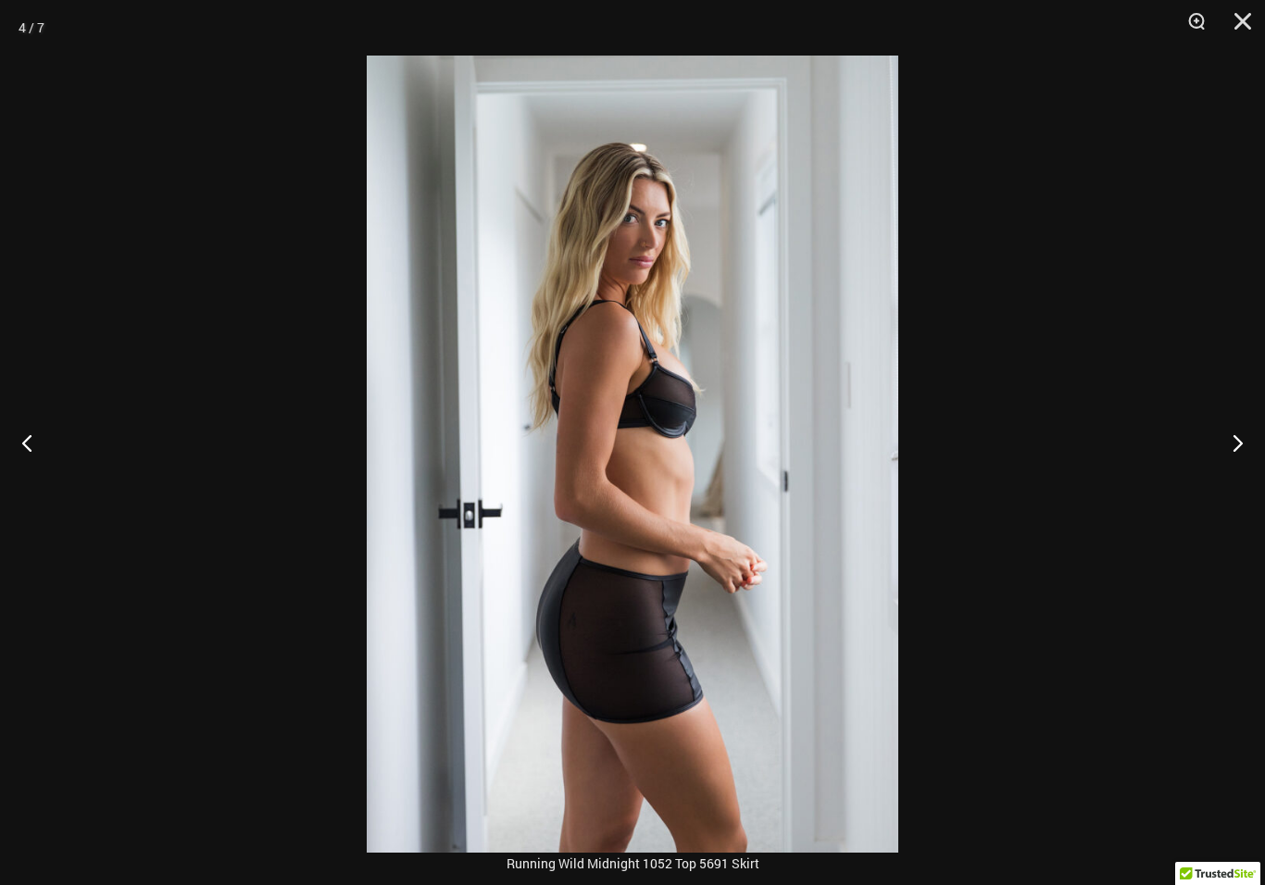
click at [1244, 468] on button "Next" at bounding box center [1229, 442] width 69 height 93
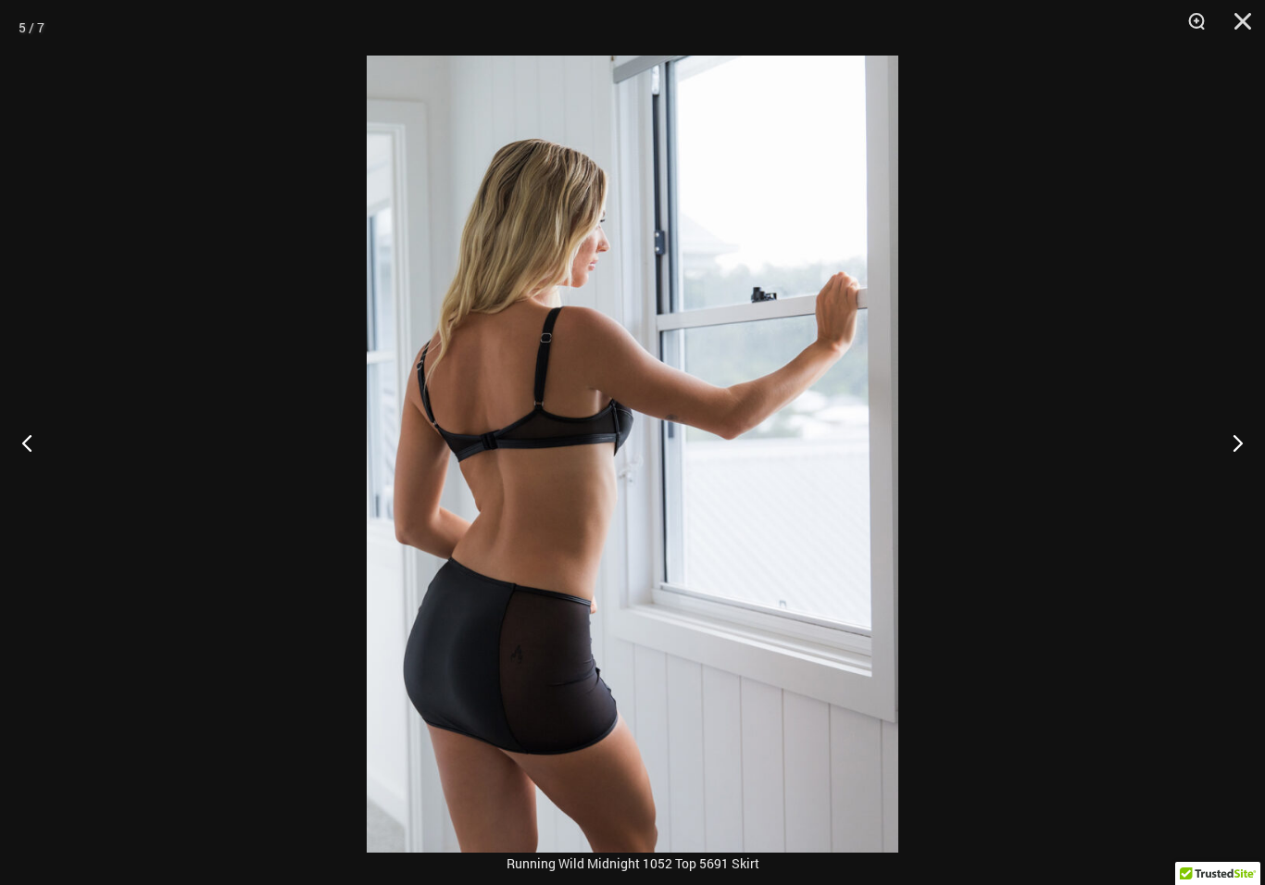
click at [1245, 463] on button "Next" at bounding box center [1229, 442] width 69 height 93
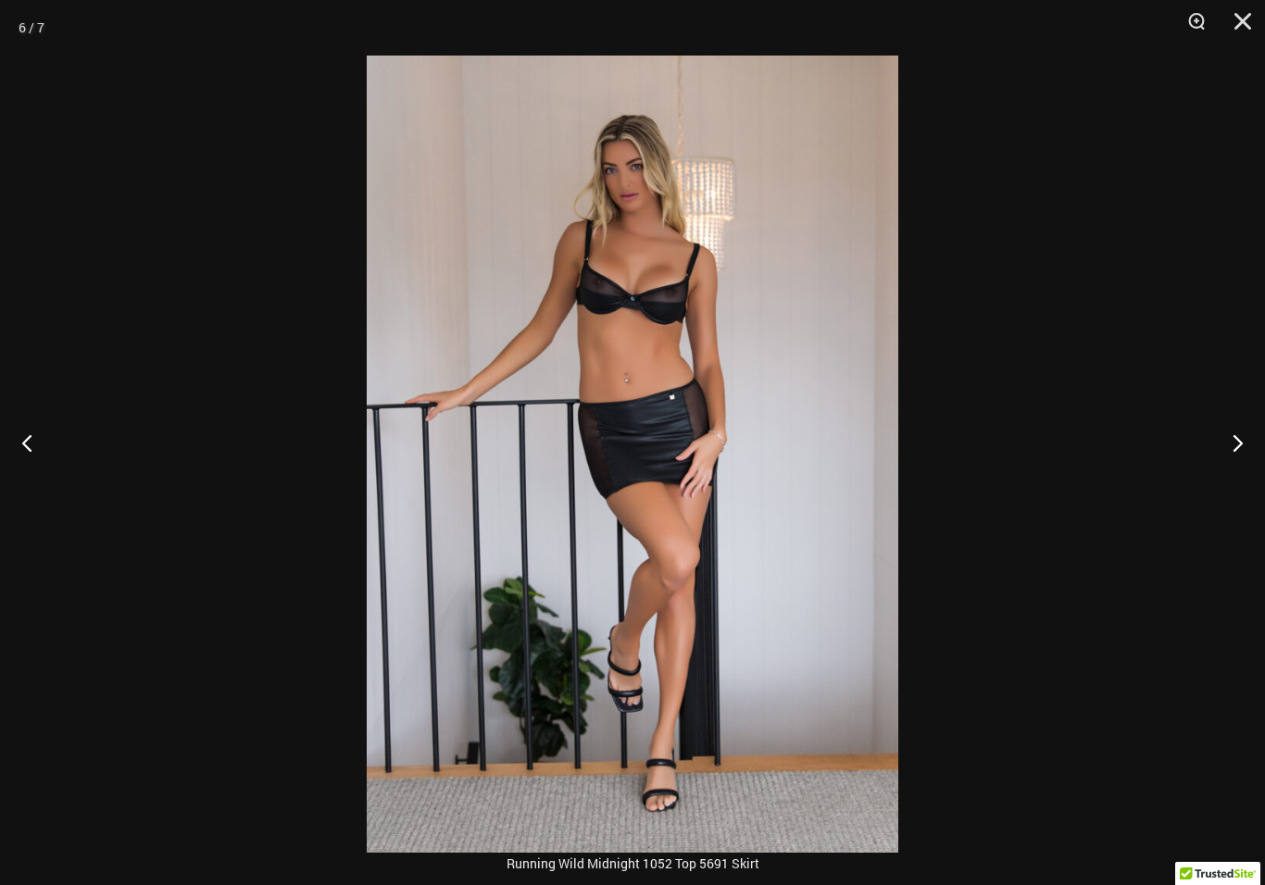
click at [1242, 462] on button "Next" at bounding box center [1229, 442] width 69 height 93
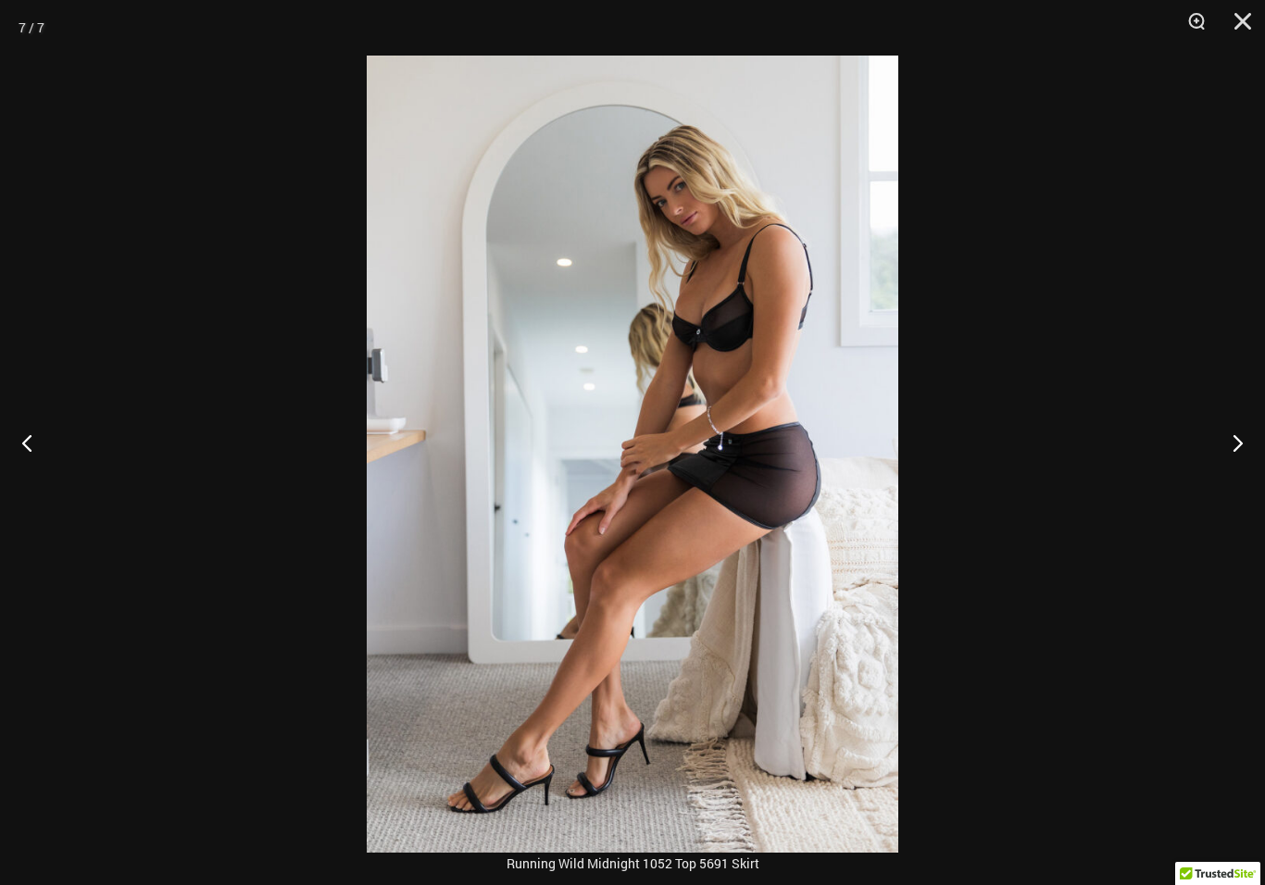
click at [1245, 468] on button "Next" at bounding box center [1229, 442] width 69 height 93
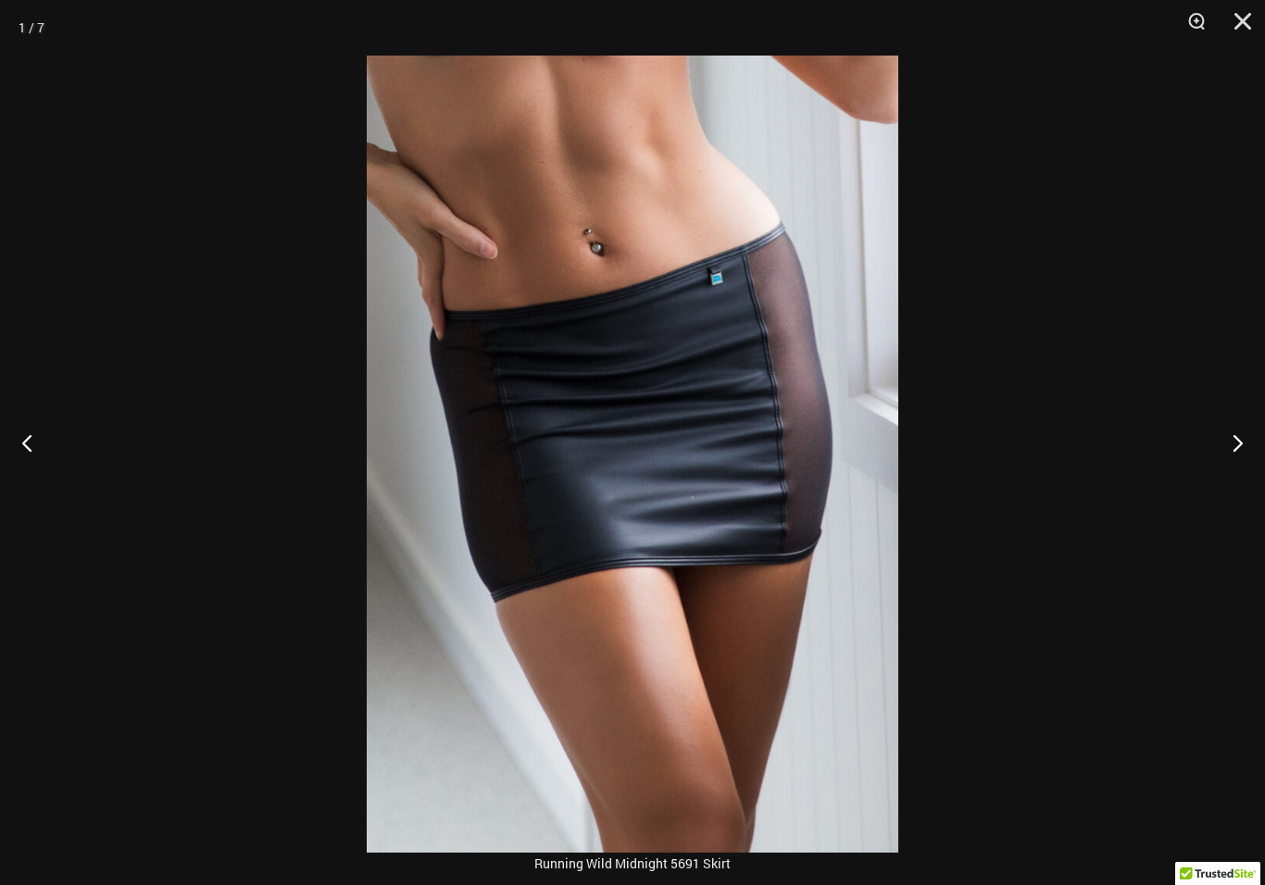
click at [1249, 461] on button "Next" at bounding box center [1229, 442] width 69 height 93
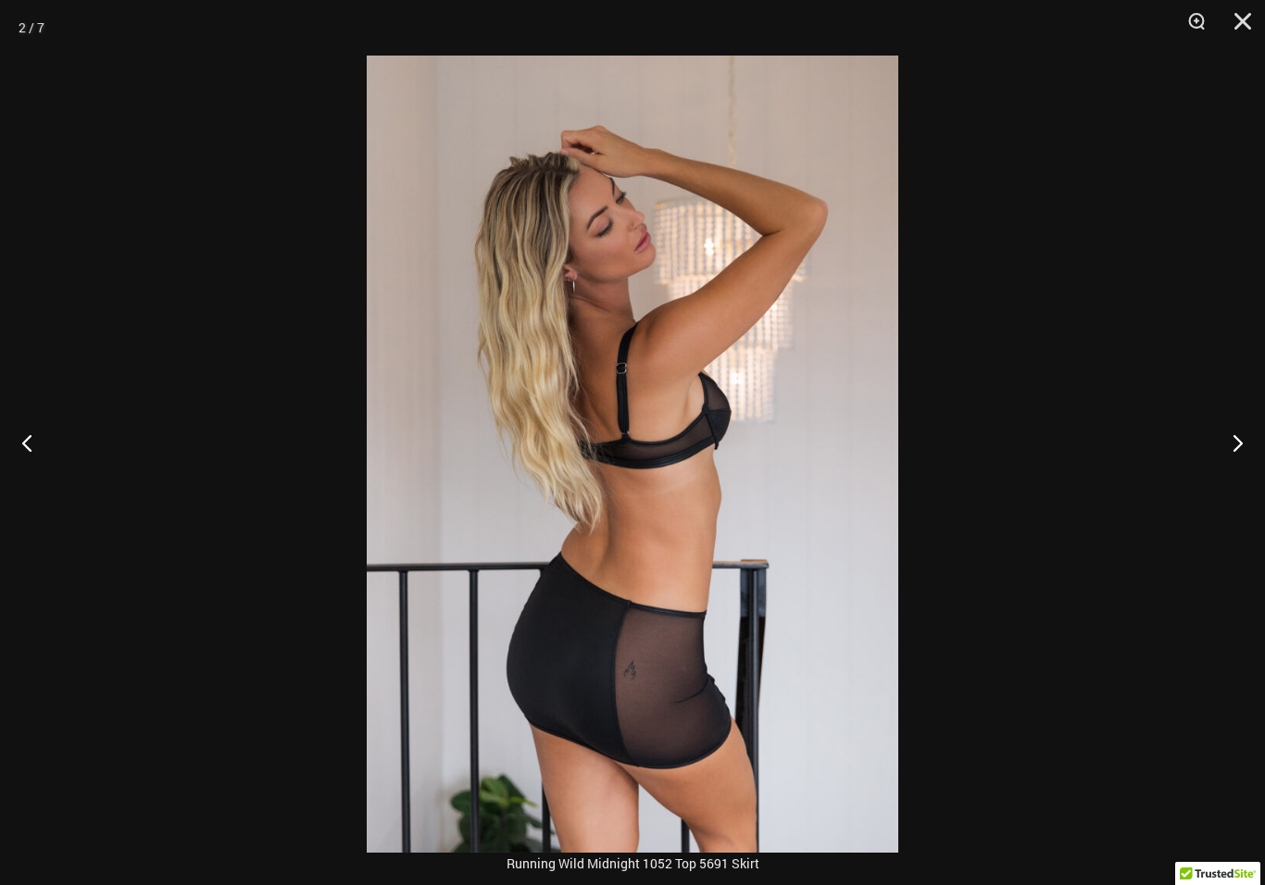
click at [1248, 464] on button "Next" at bounding box center [1229, 442] width 69 height 93
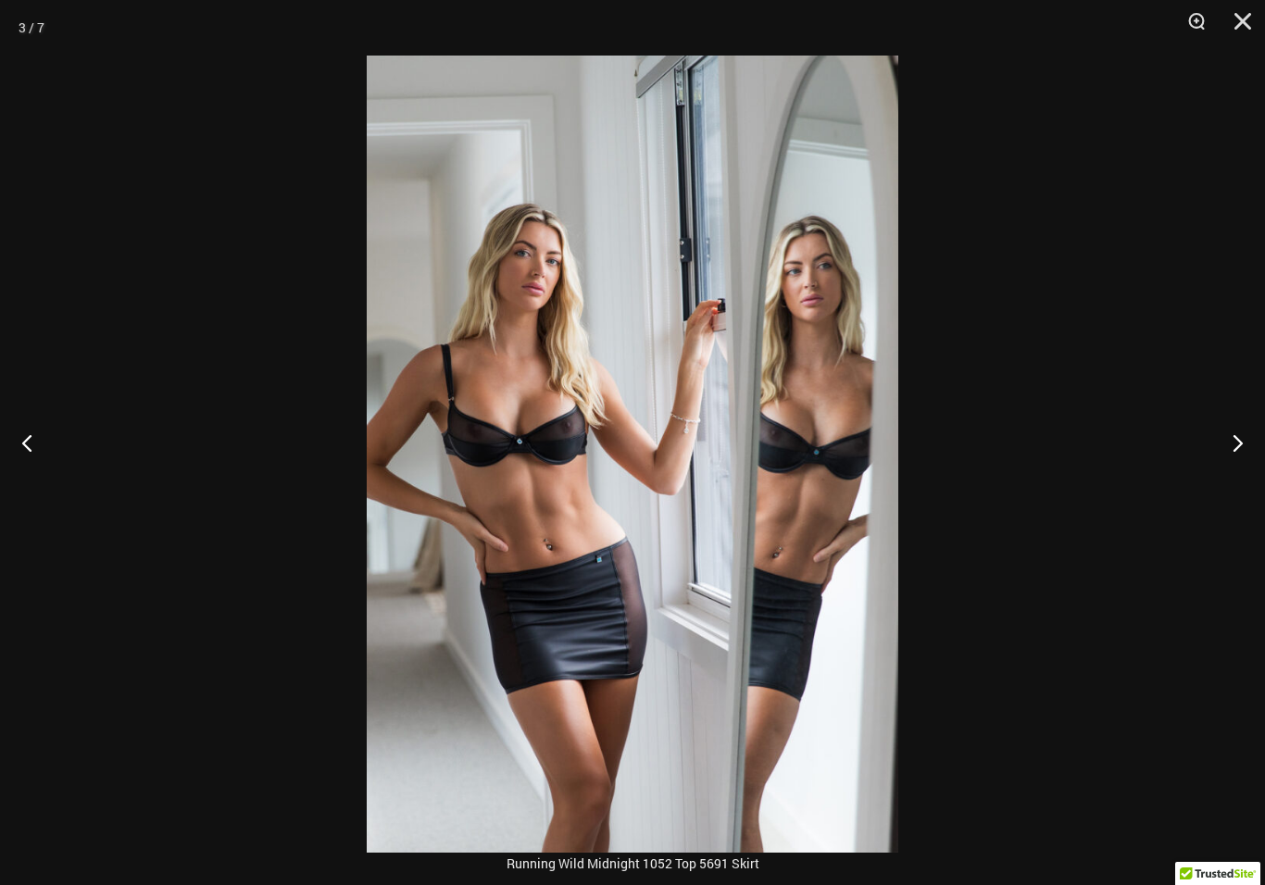
click at [1245, 467] on button "Next" at bounding box center [1229, 442] width 69 height 93
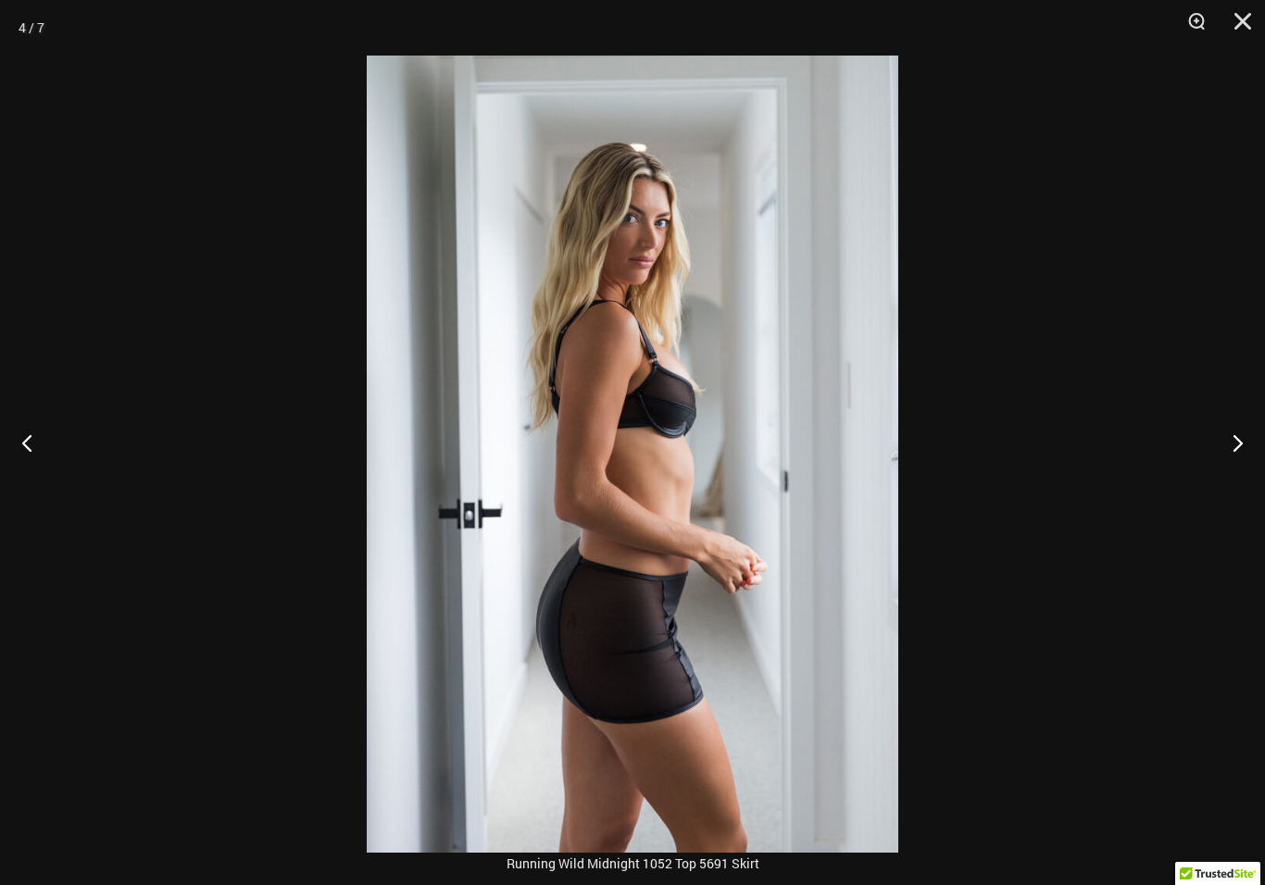
click at [1253, 469] on button "Next" at bounding box center [1229, 442] width 69 height 93
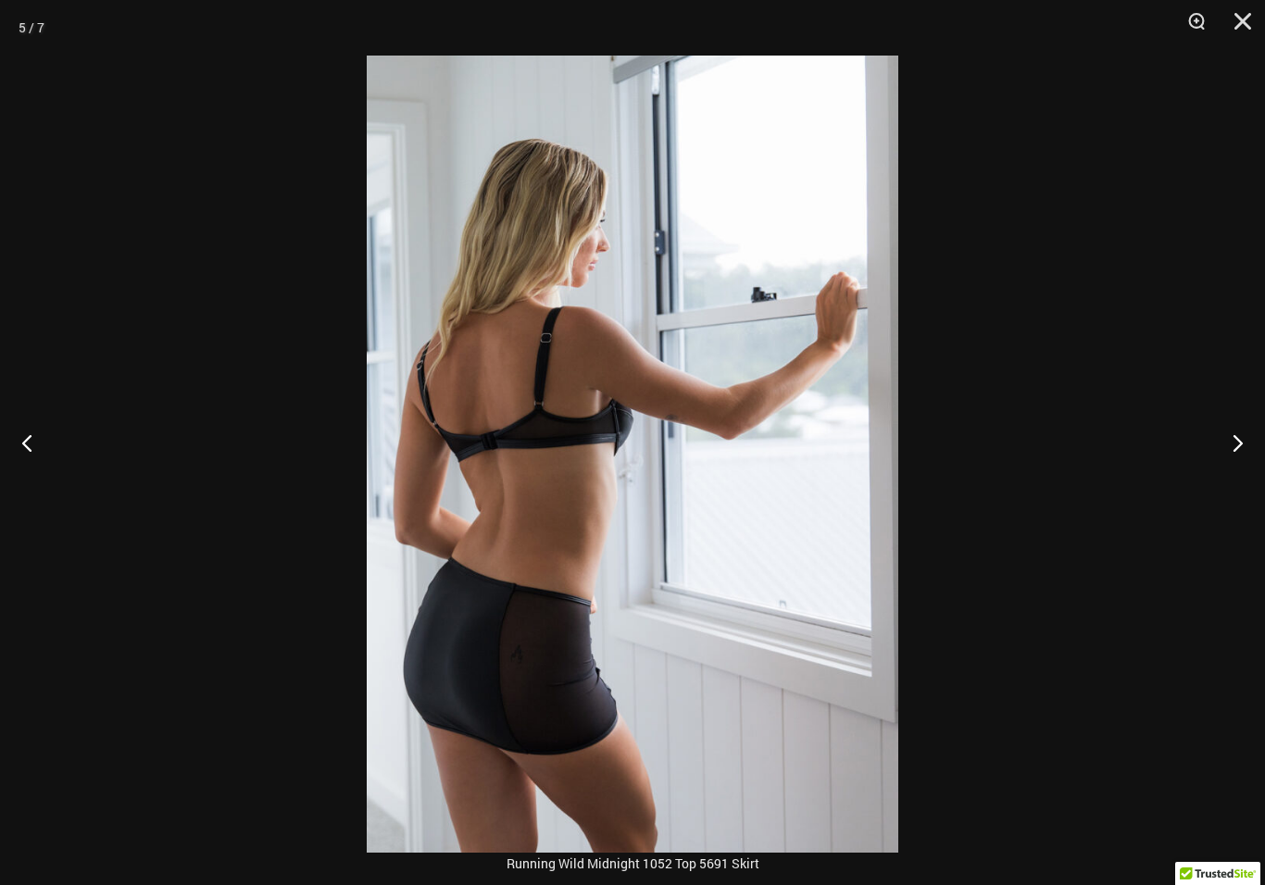
click at [1237, 477] on button "Next" at bounding box center [1229, 442] width 69 height 93
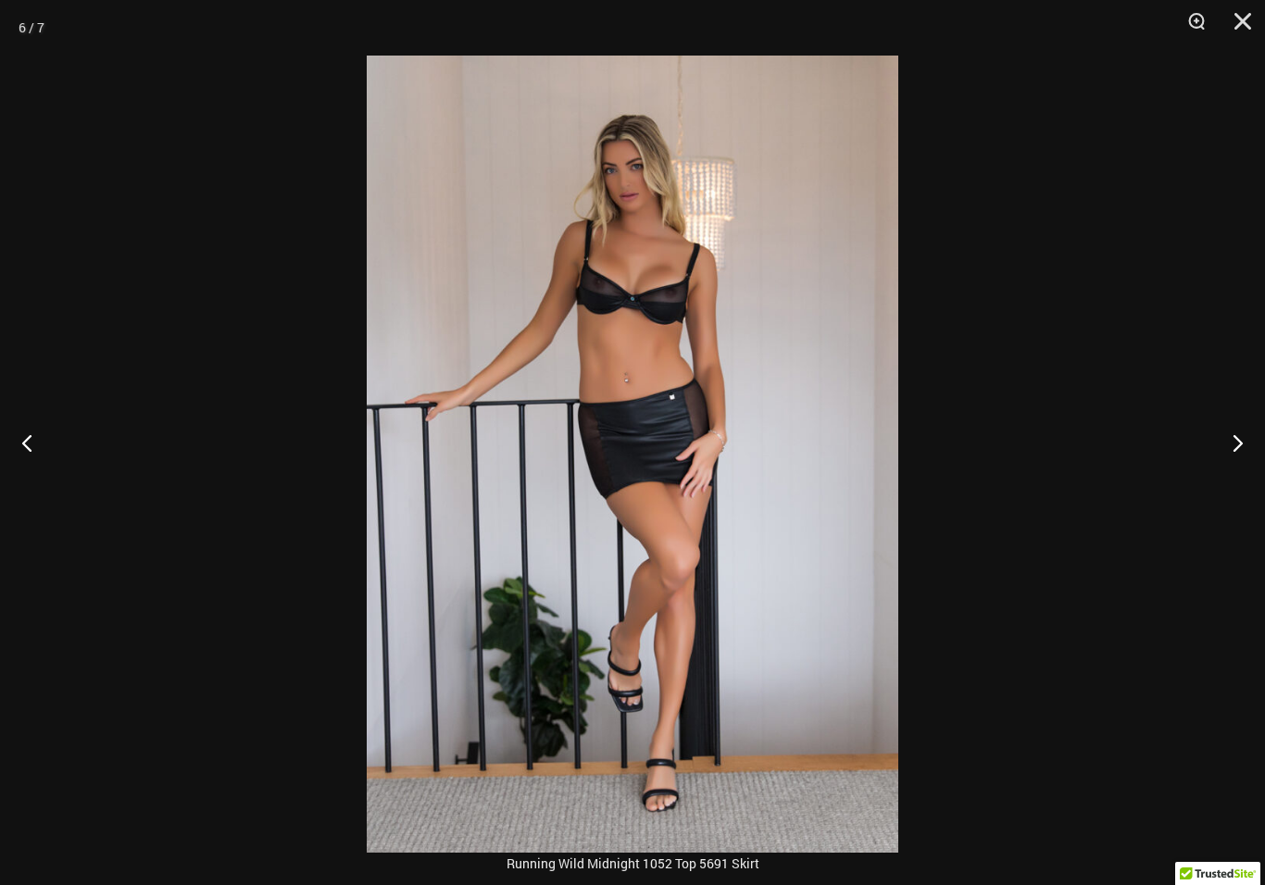
click at [1227, 468] on button "Next" at bounding box center [1229, 442] width 69 height 93
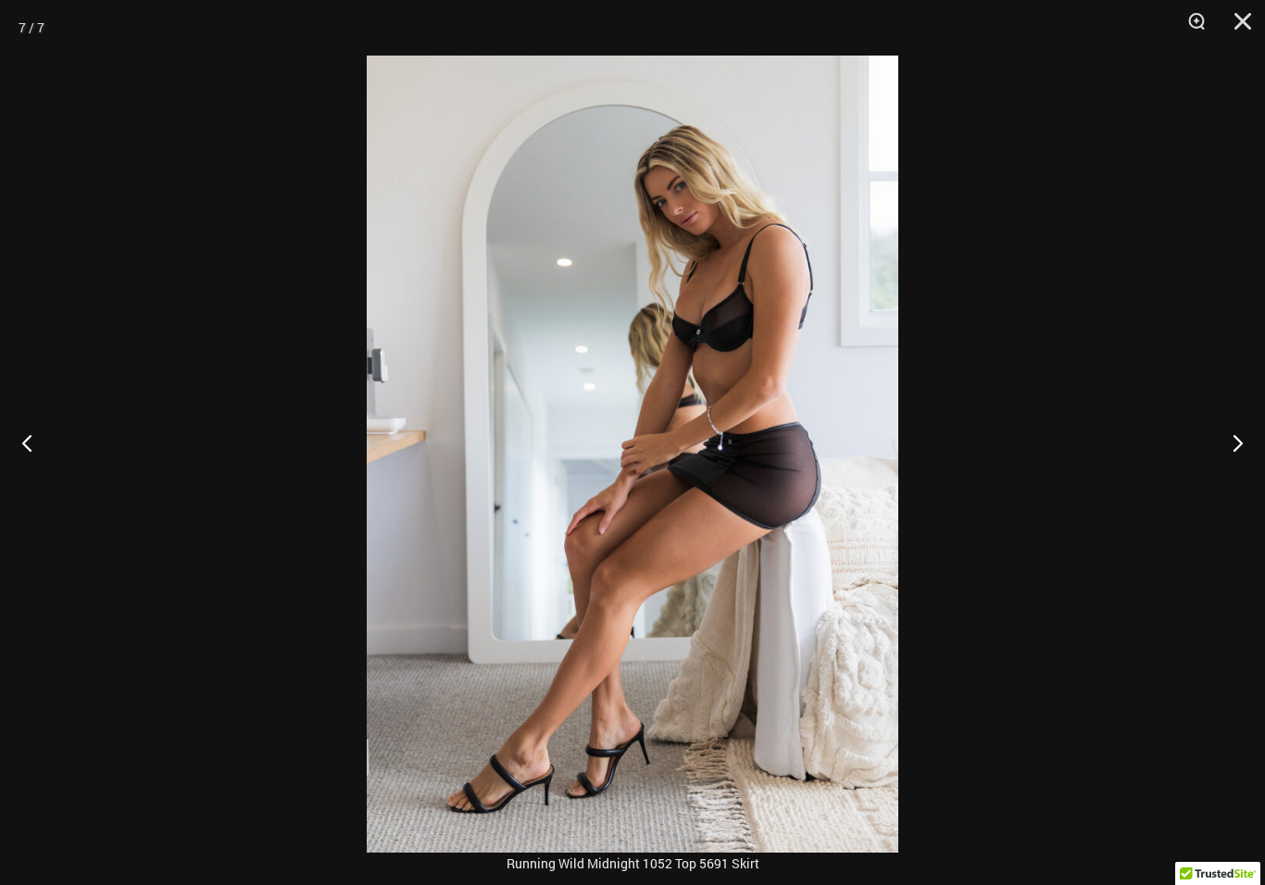
click at [1232, 460] on button "Next" at bounding box center [1229, 442] width 69 height 93
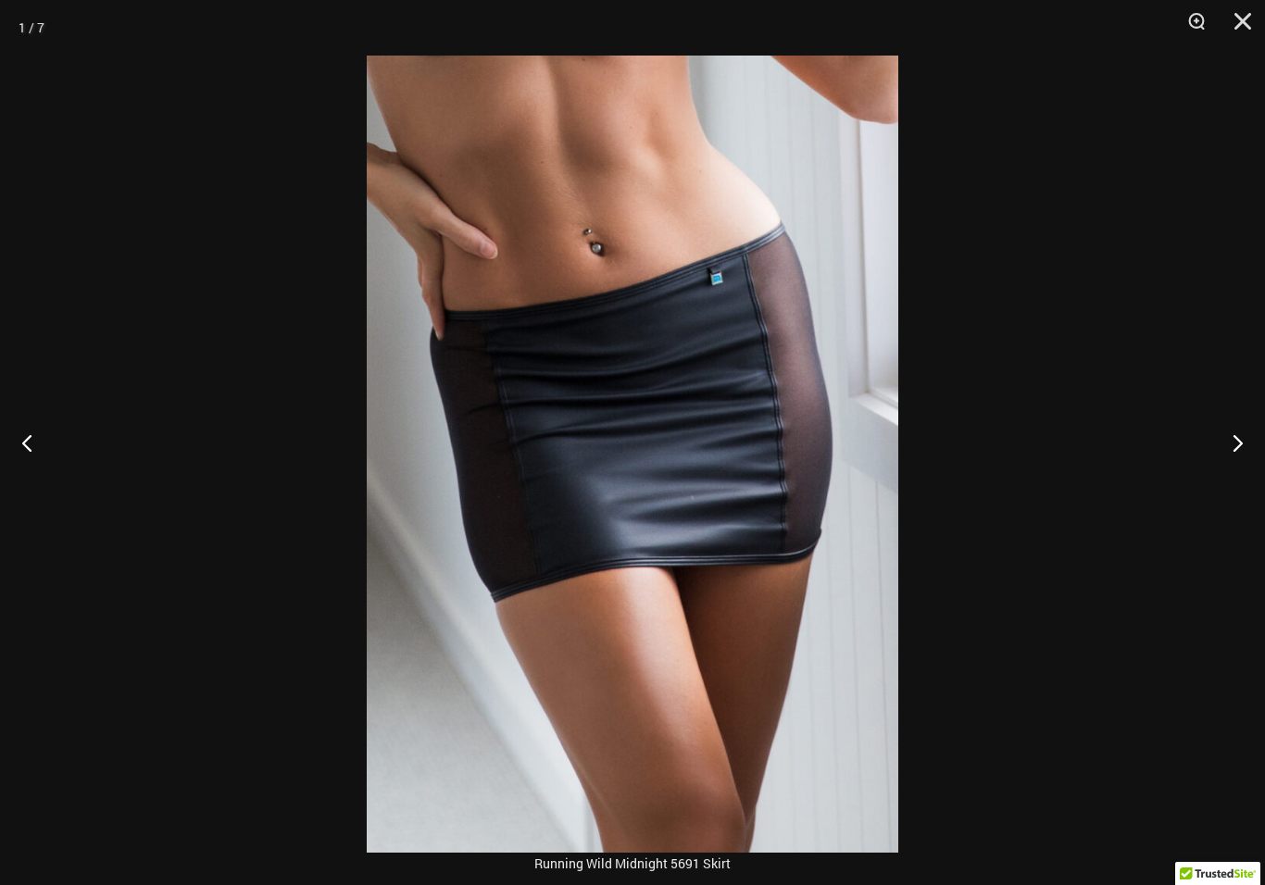
click at [1216, 468] on button "Next" at bounding box center [1229, 442] width 69 height 93
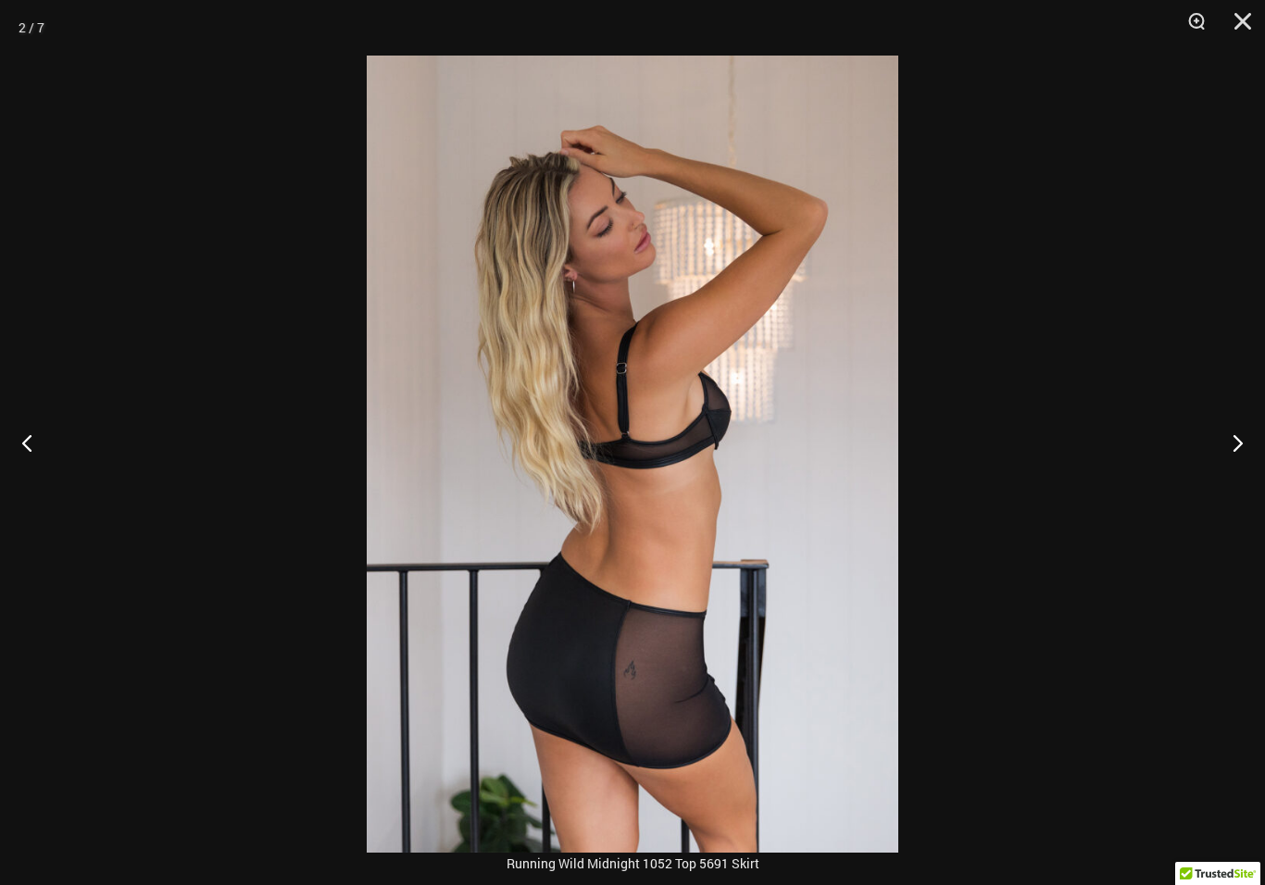
click at [1221, 462] on button "Next" at bounding box center [1229, 442] width 69 height 93
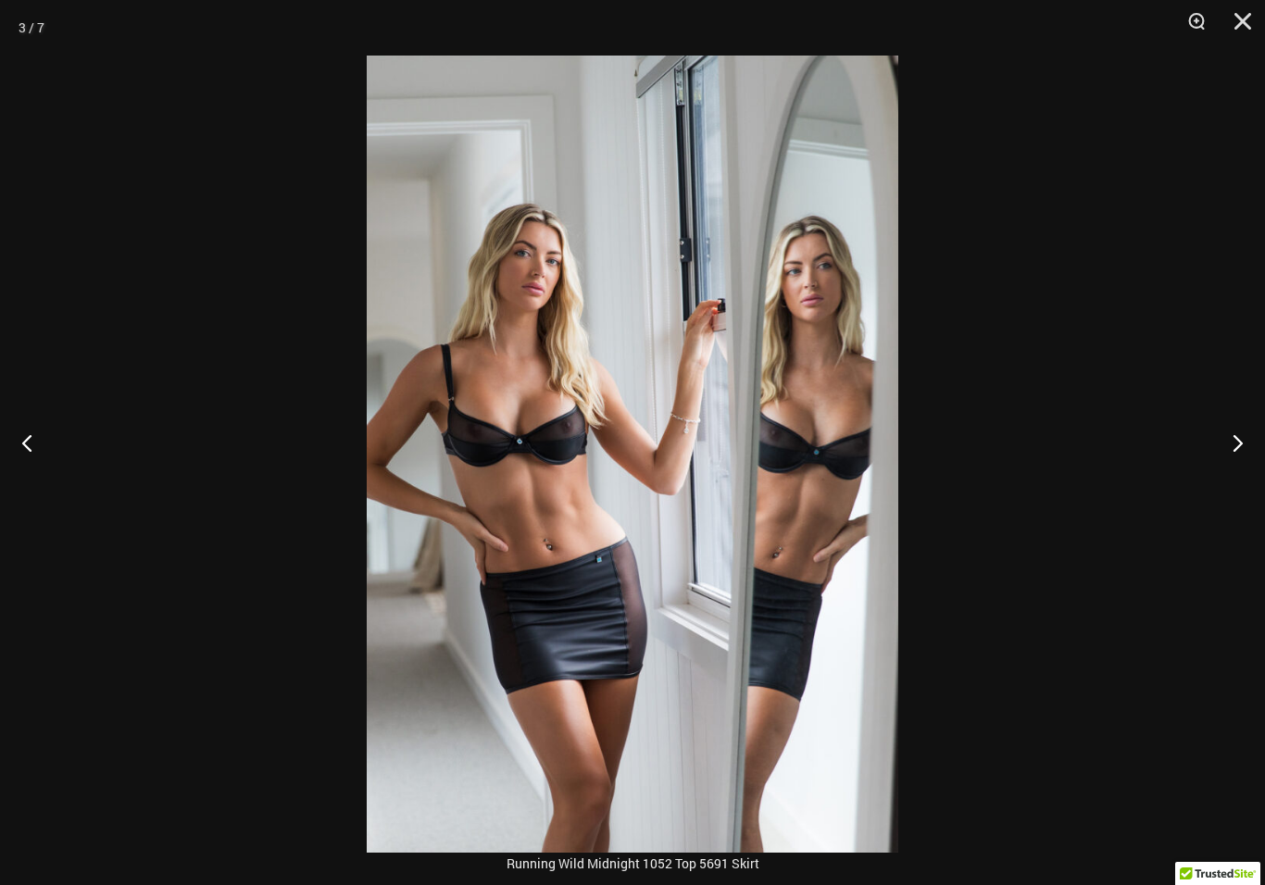
click at [1236, 21] on button "Close" at bounding box center [1236, 28] width 46 height 56
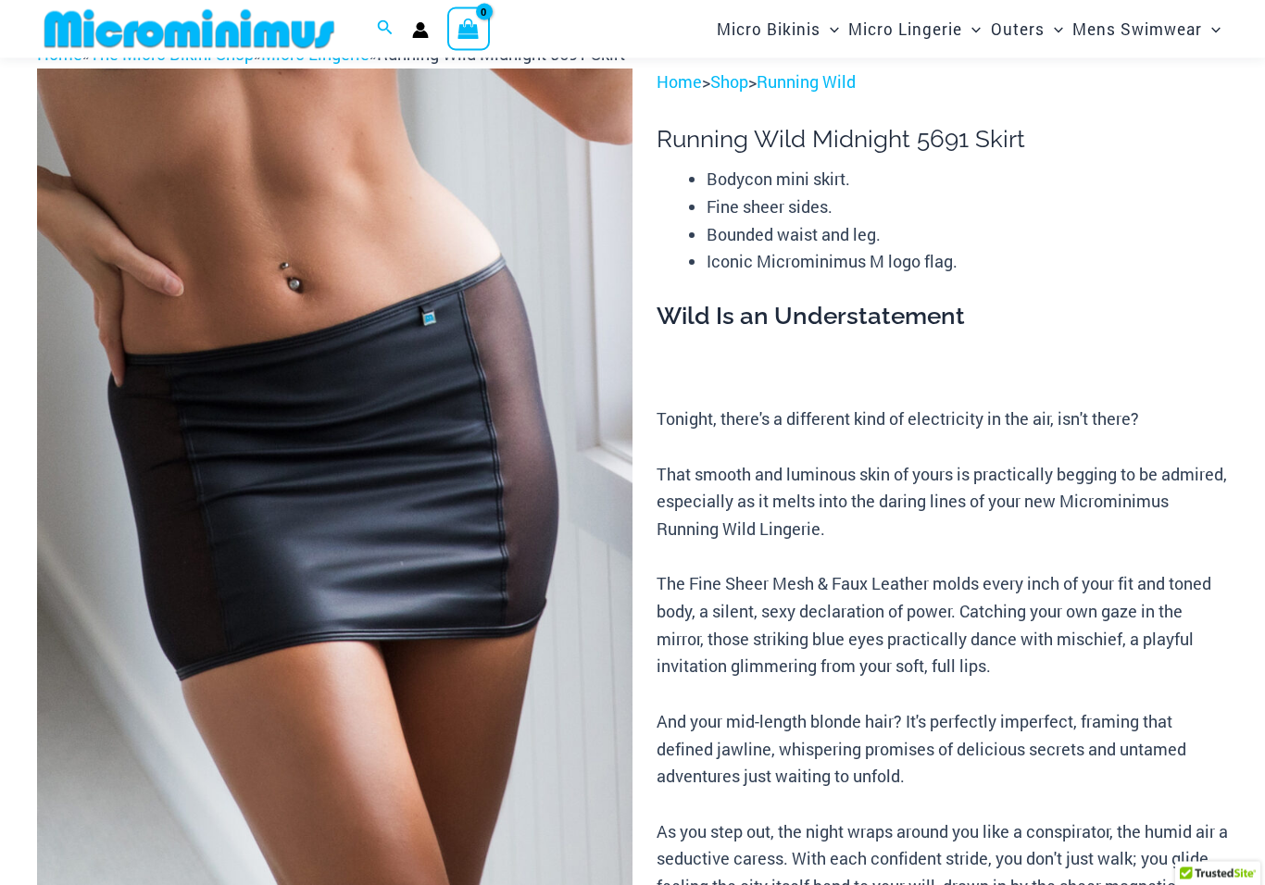
scroll to position [0, 0]
